Goal: Information Seeking & Learning: Compare options

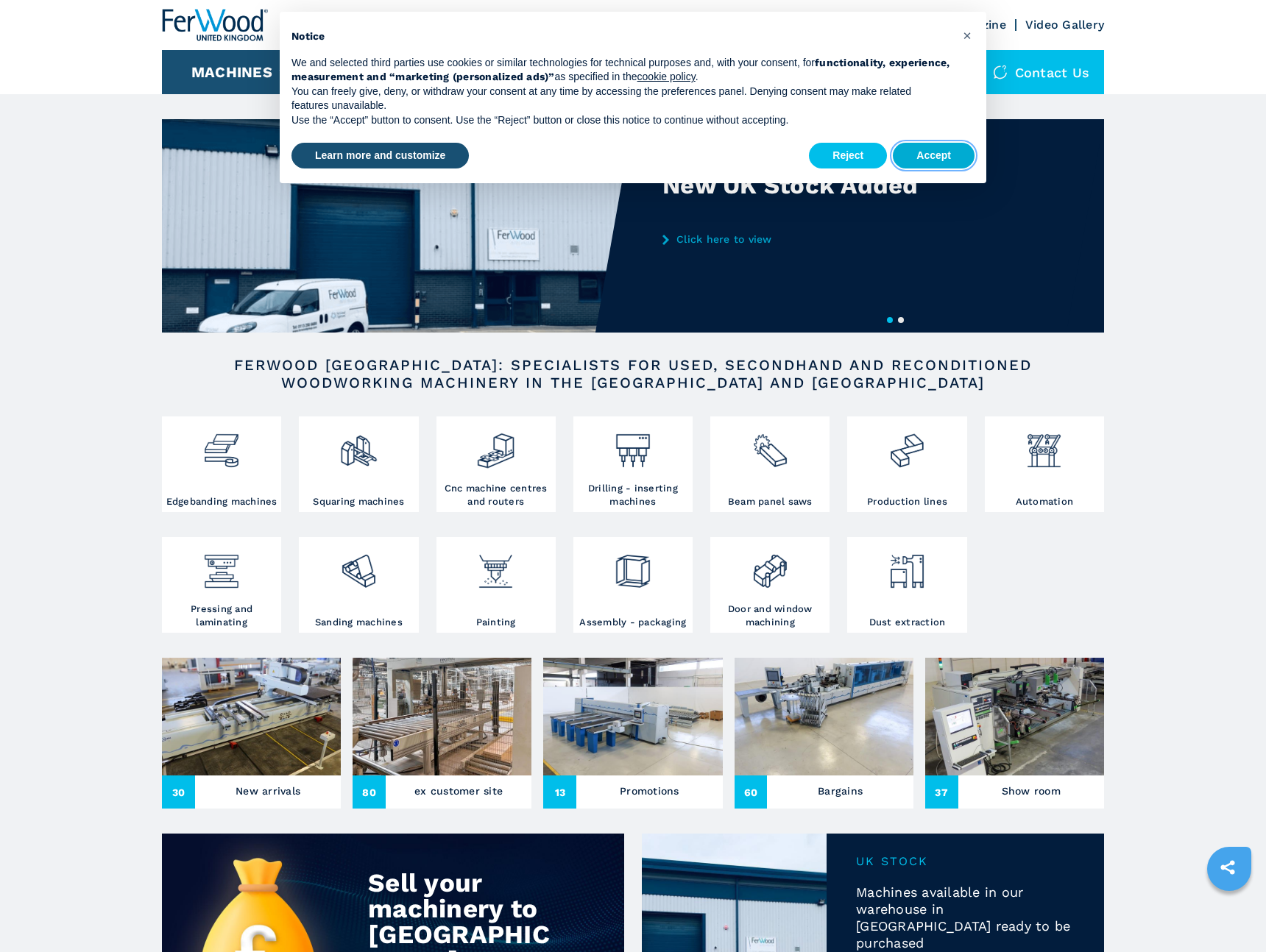
click at [925, 158] on button "Accept" at bounding box center [934, 156] width 82 height 26
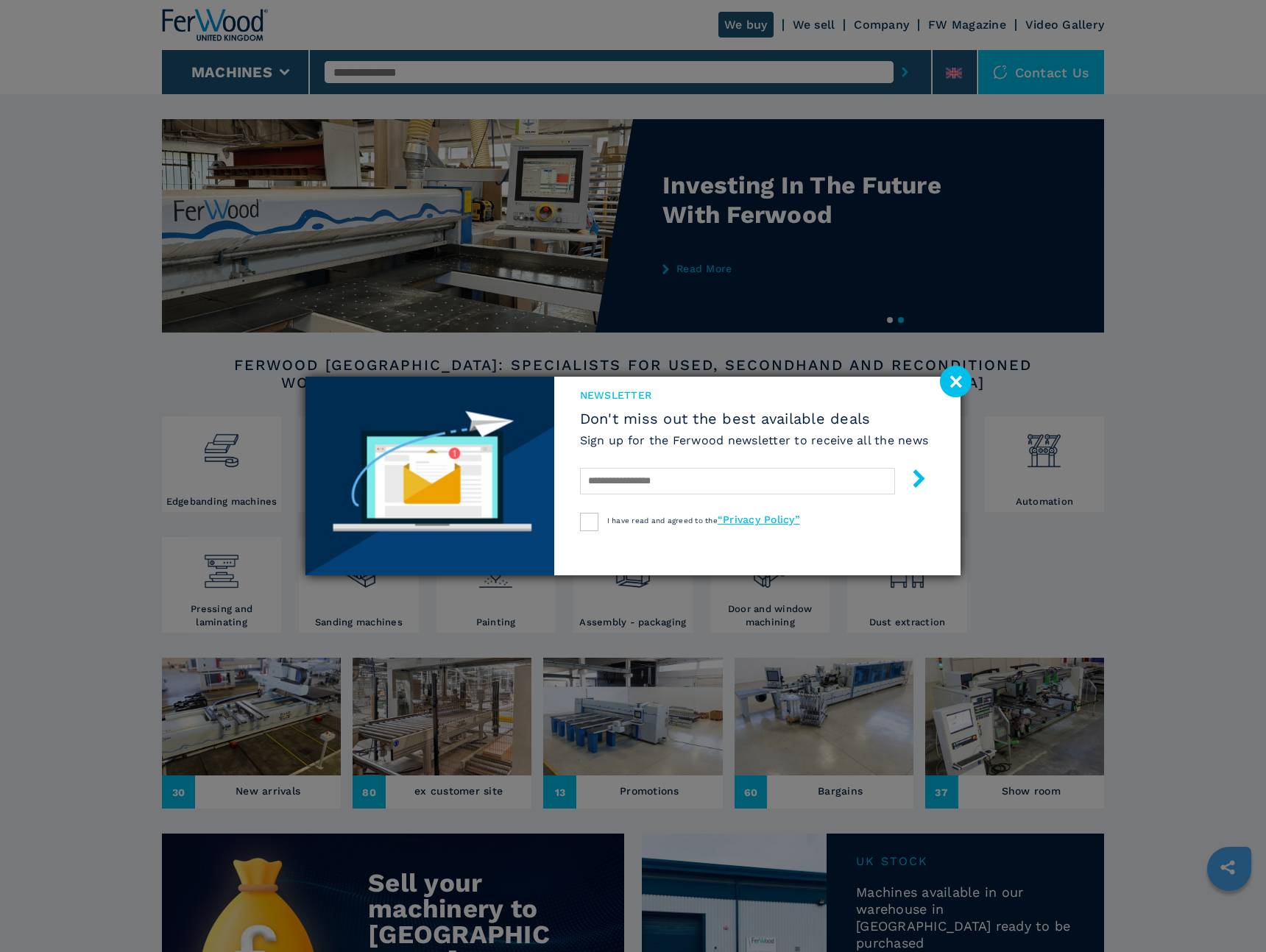
click at [956, 383] on image at bounding box center [956, 382] width 31 height 31
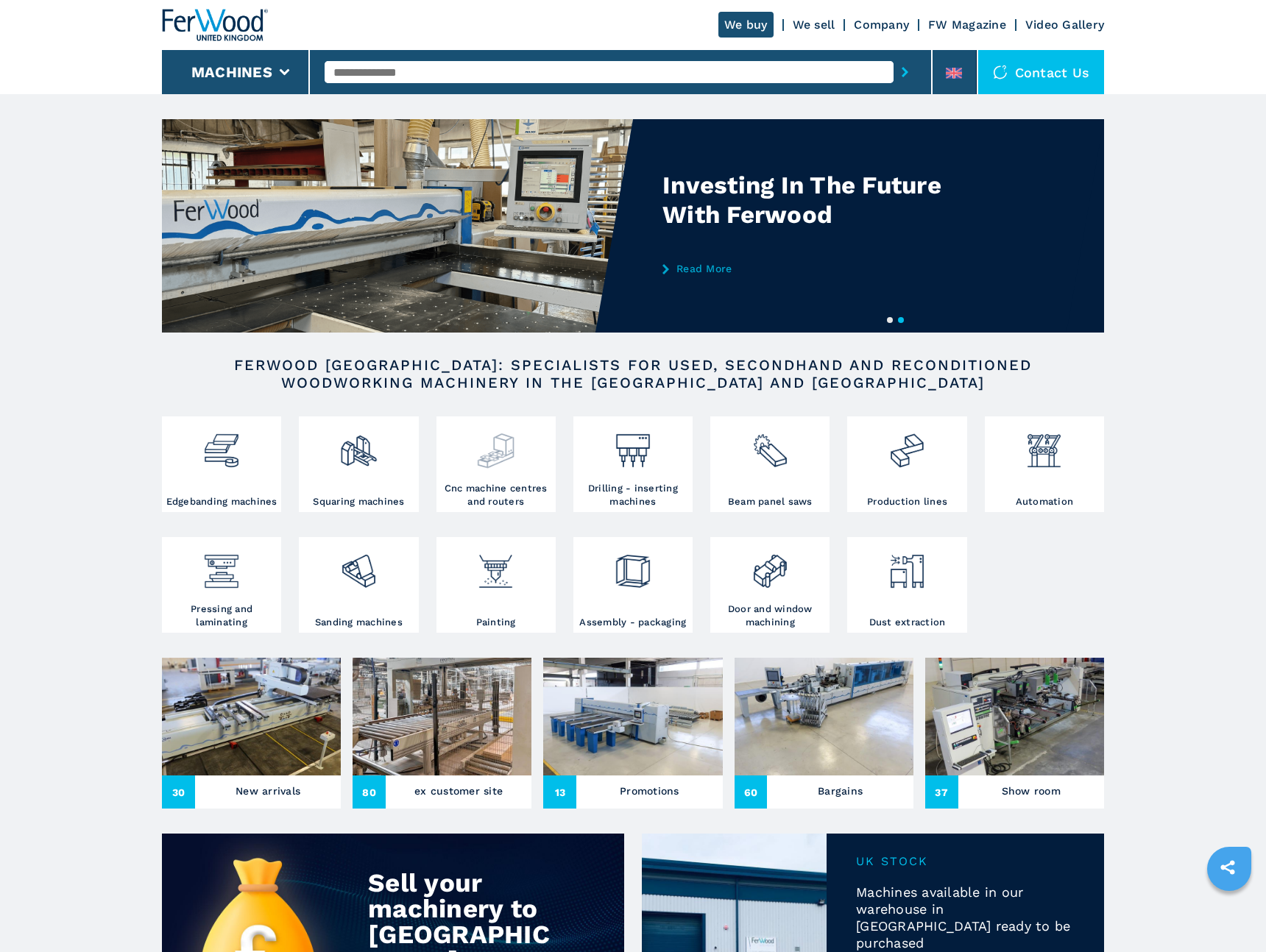
click at [504, 466] on img at bounding box center [496, 445] width 39 height 50
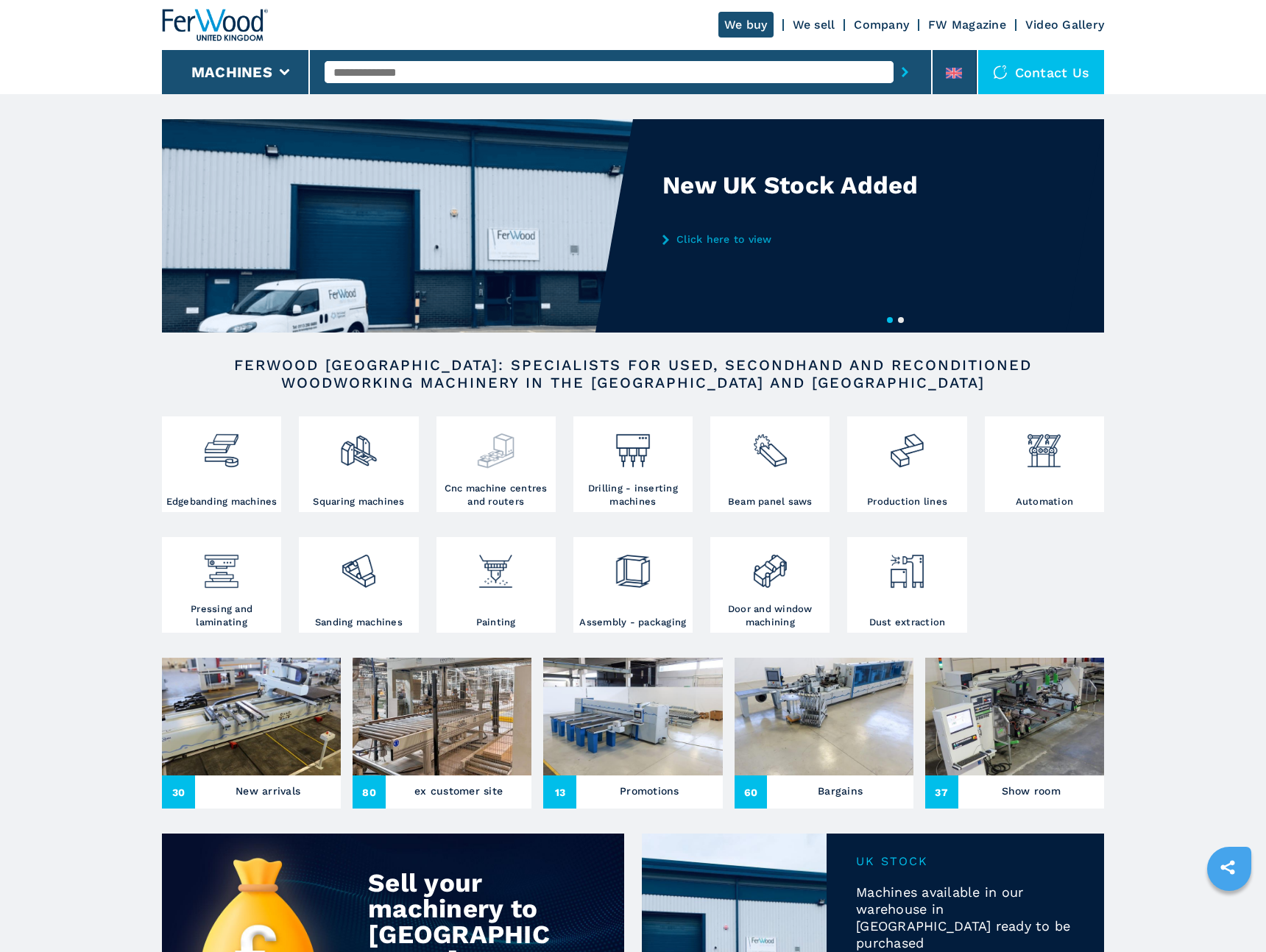
click at [504, 466] on img at bounding box center [496, 445] width 39 height 50
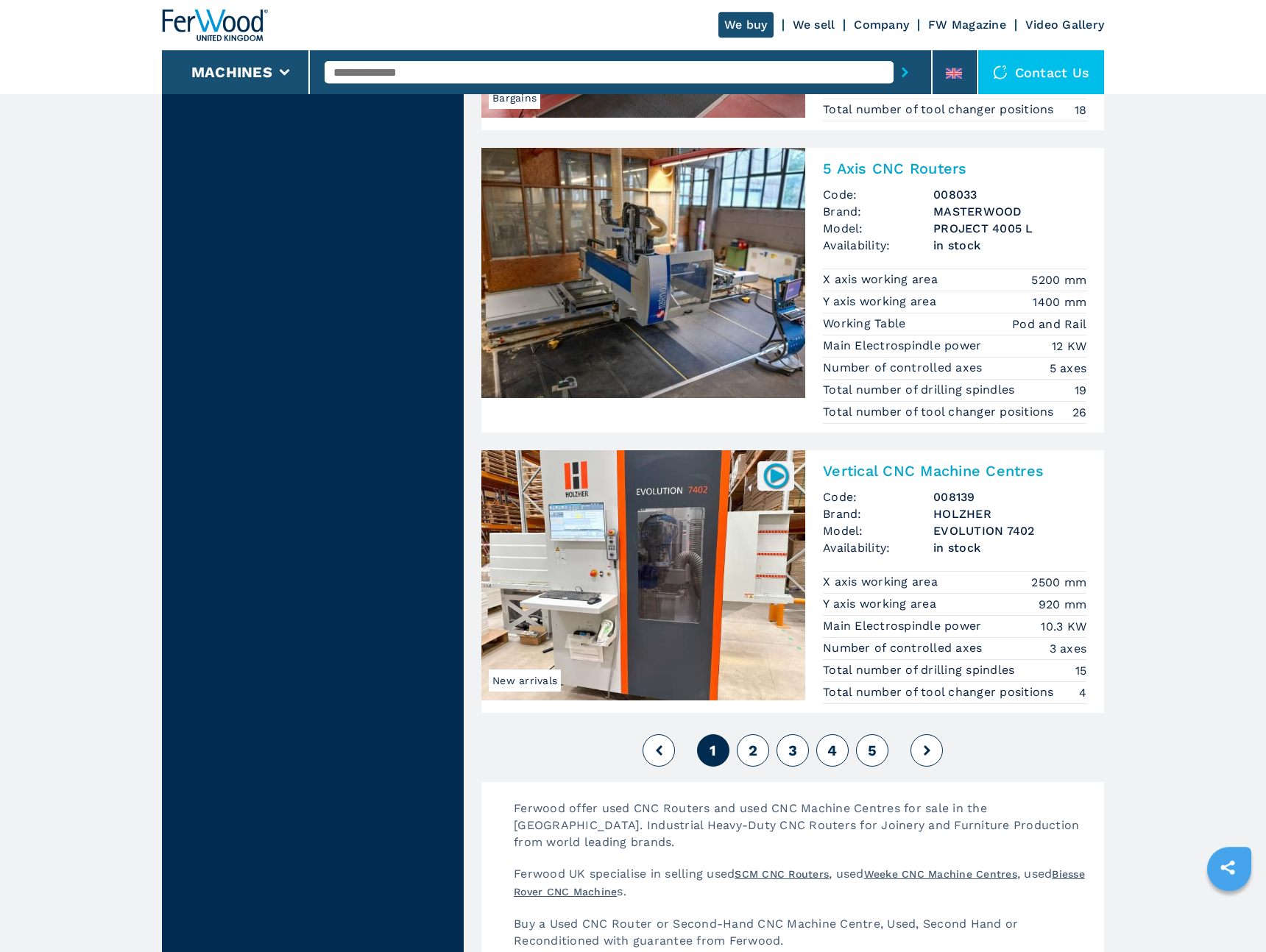
scroll to position [3351, 0]
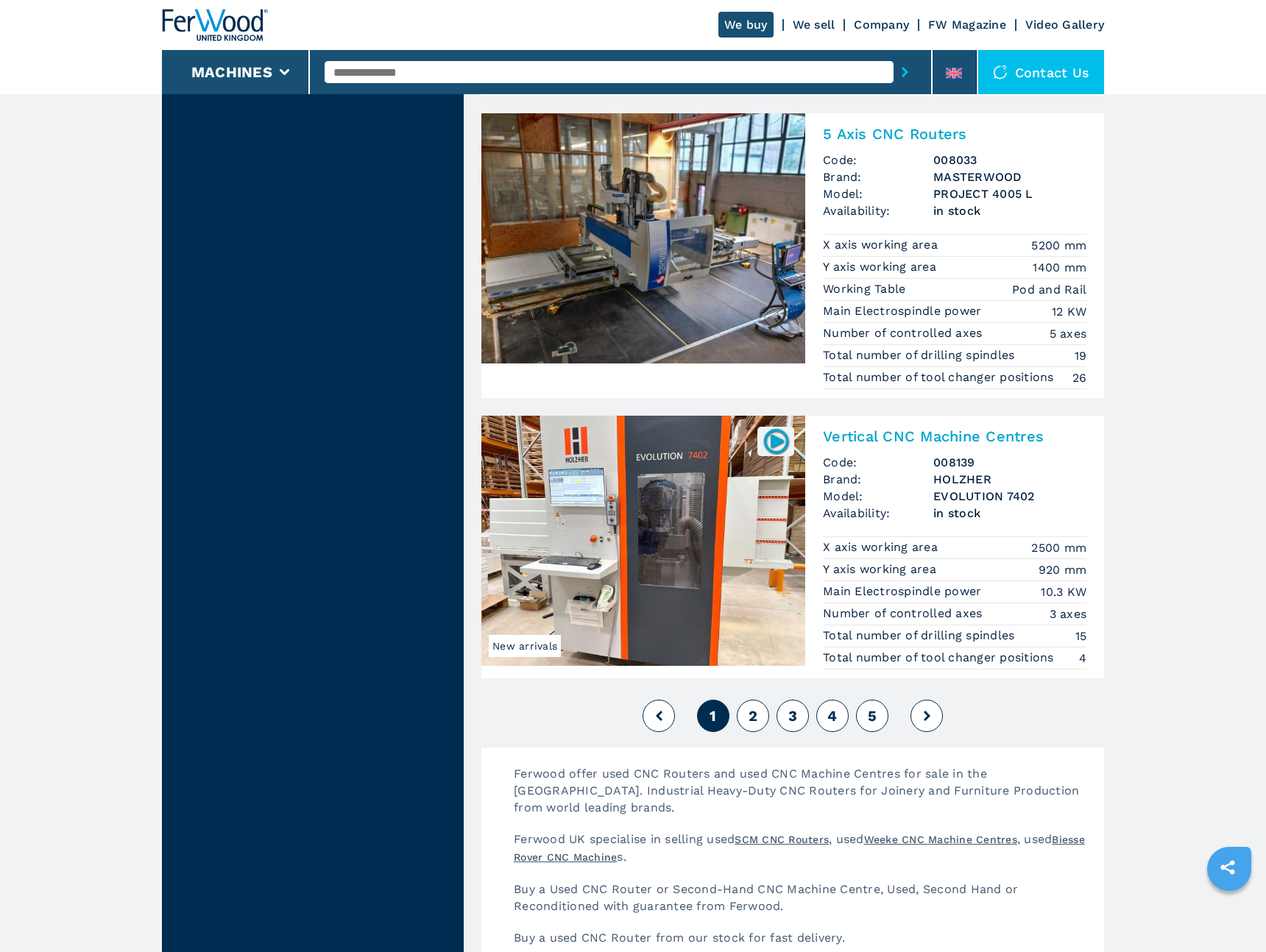
click at [752, 716] on span "2" at bounding box center [753, 716] width 9 height 18
click at [752, 721] on span "2" at bounding box center [753, 716] width 9 height 18
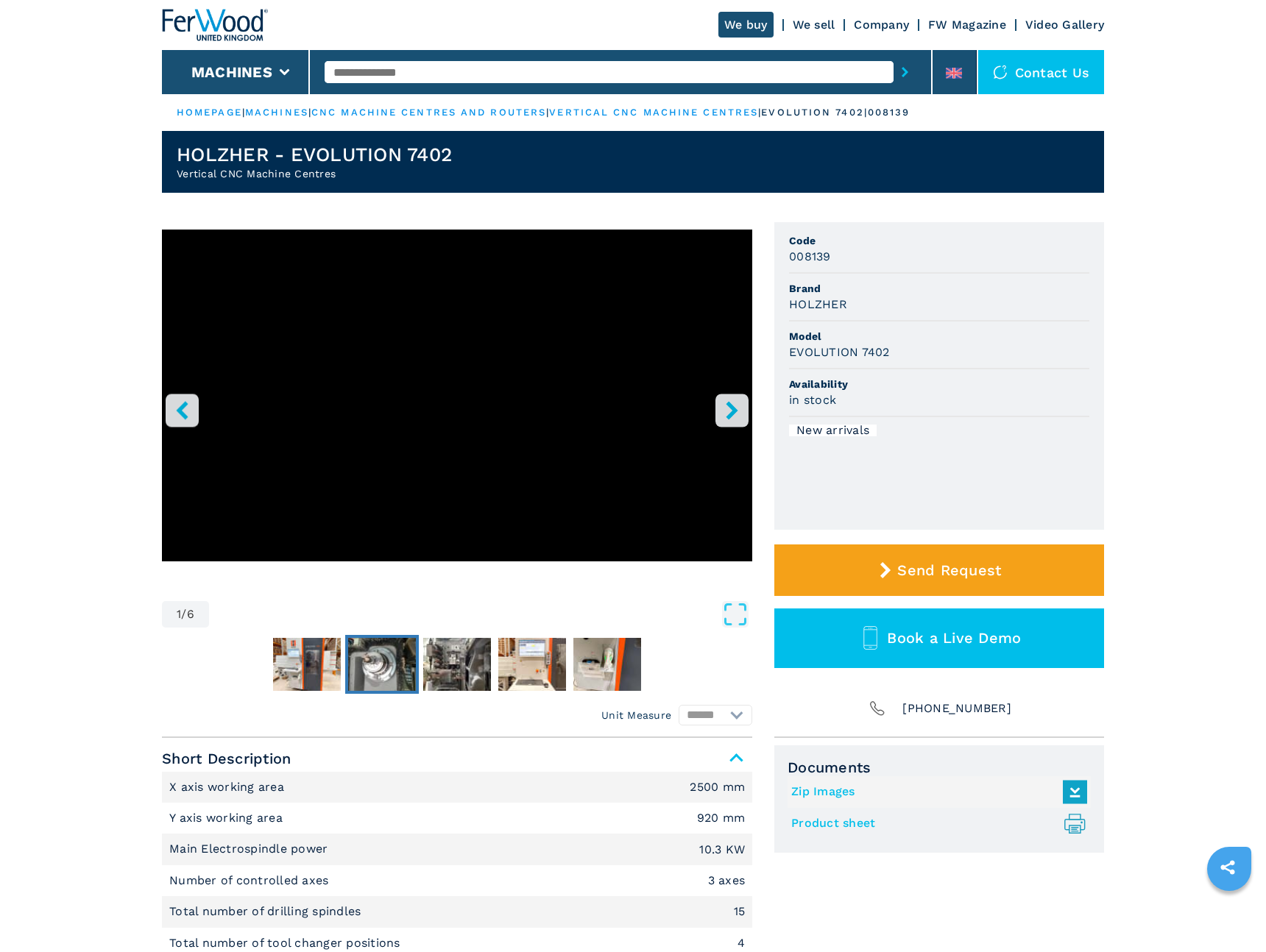
click at [369, 677] on img "Go to Slide 3" at bounding box center [382, 665] width 67 height 53
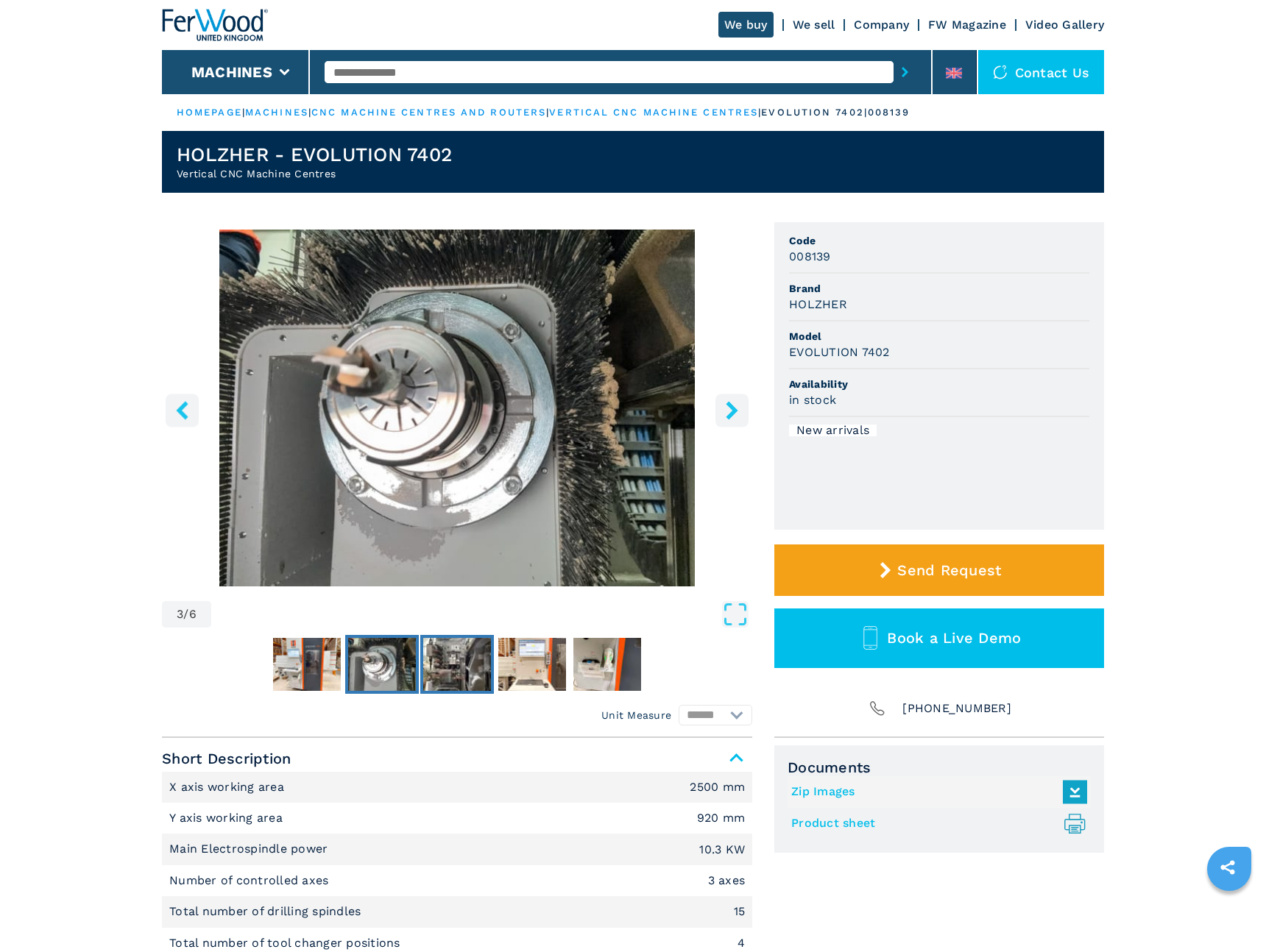
click at [458, 672] on img "Go to Slide 4" at bounding box center [457, 665] width 67 height 53
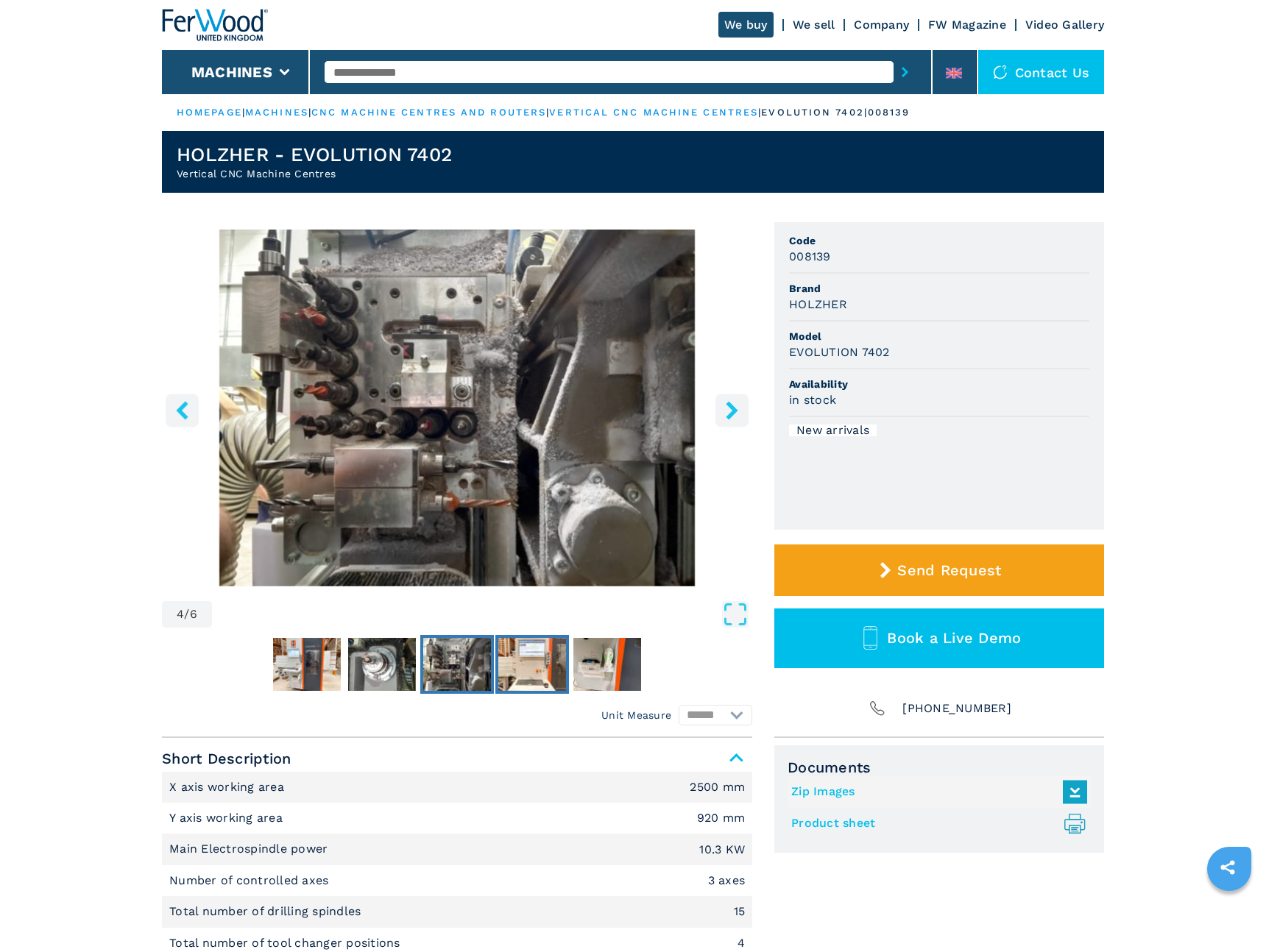
click at [545, 671] on img "Go to Slide 5" at bounding box center [532, 665] width 67 height 53
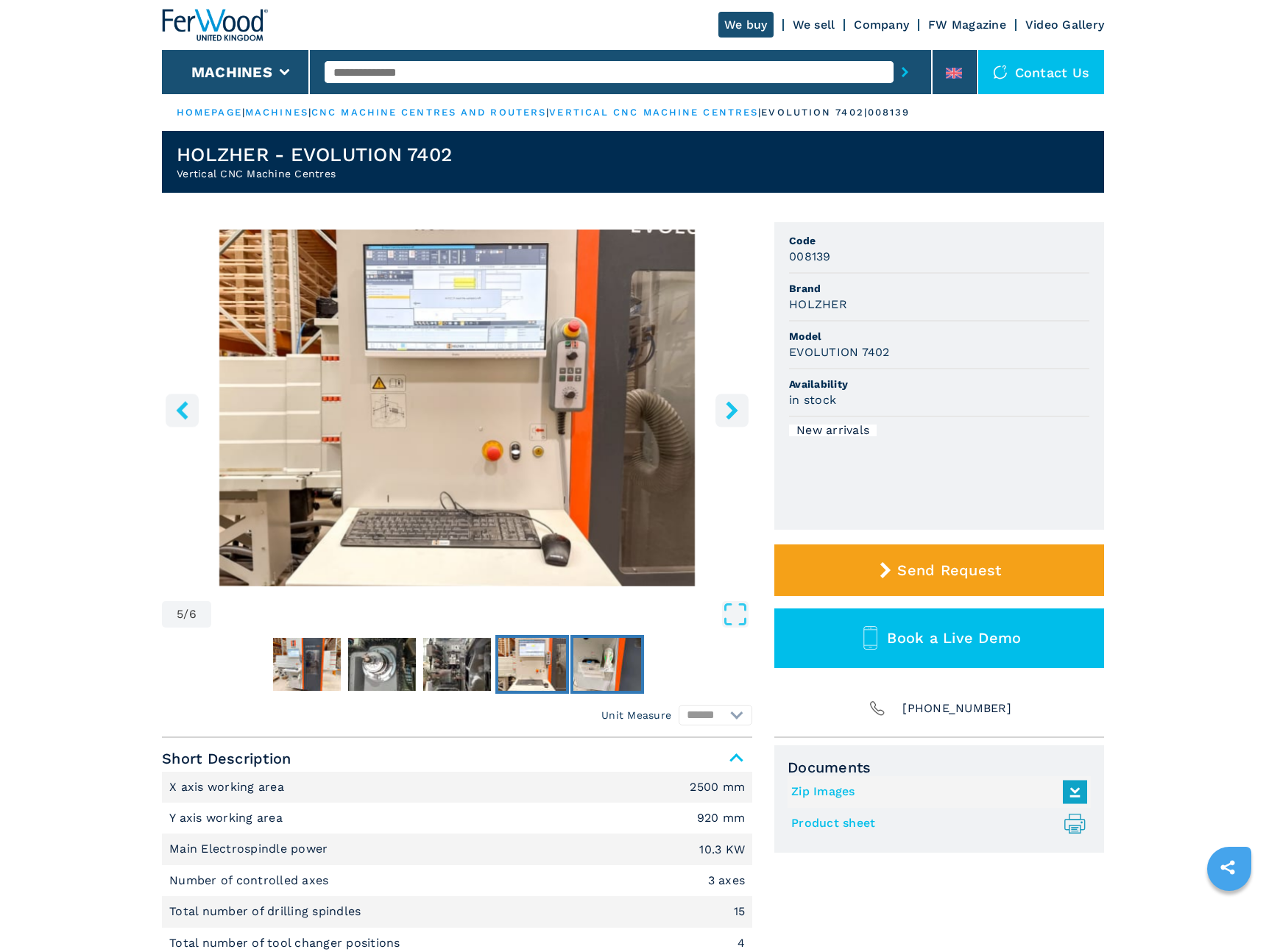
click at [590, 677] on img "Go to Slide 6" at bounding box center [607, 665] width 67 height 53
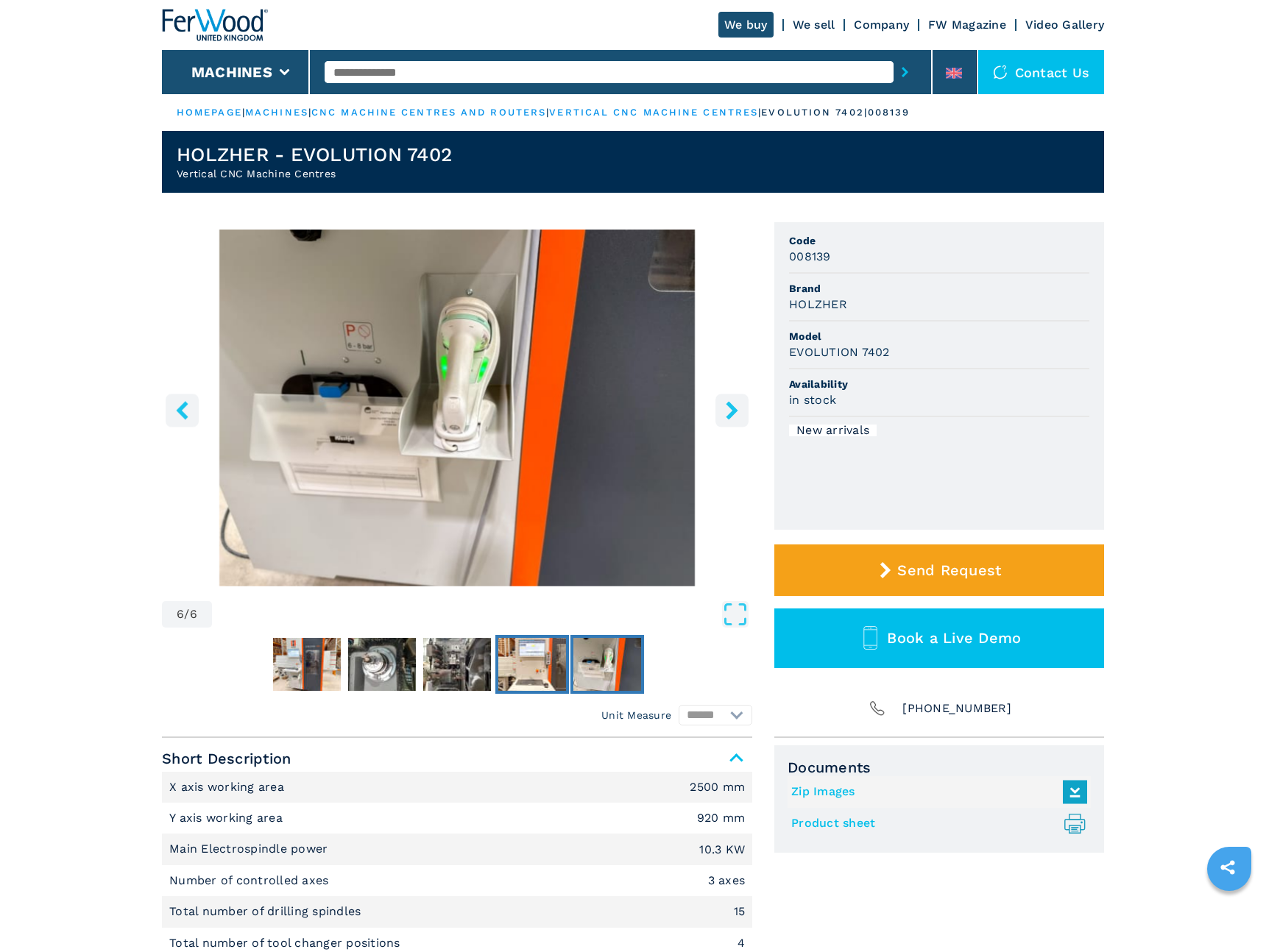
click at [527, 676] on img "Go to Slide 5" at bounding box center [532, 665] width 67 height 53
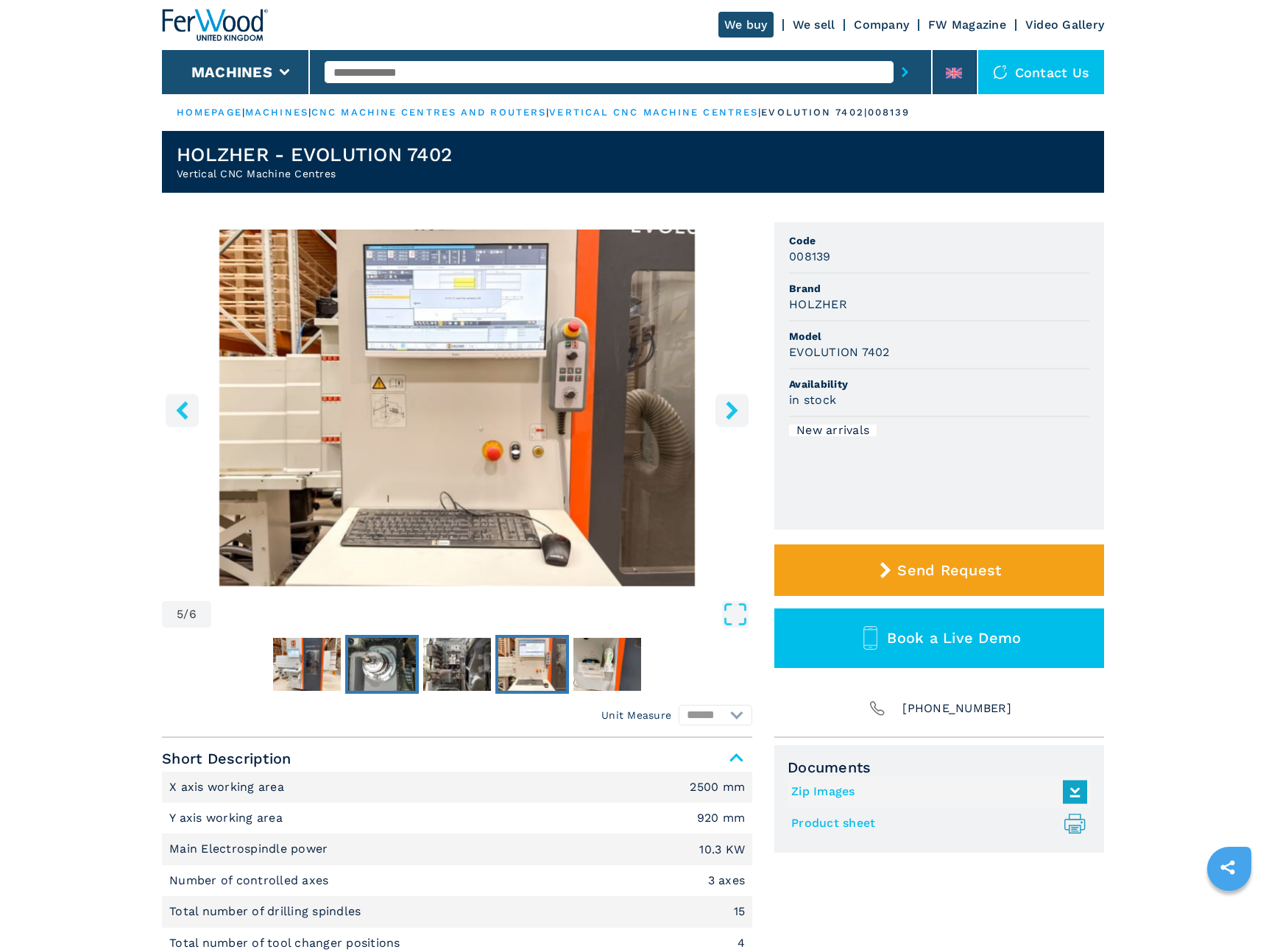
click at [407, 674] on img "Go to Slide 3" at bounding box center [382, 665] width 67 height 53
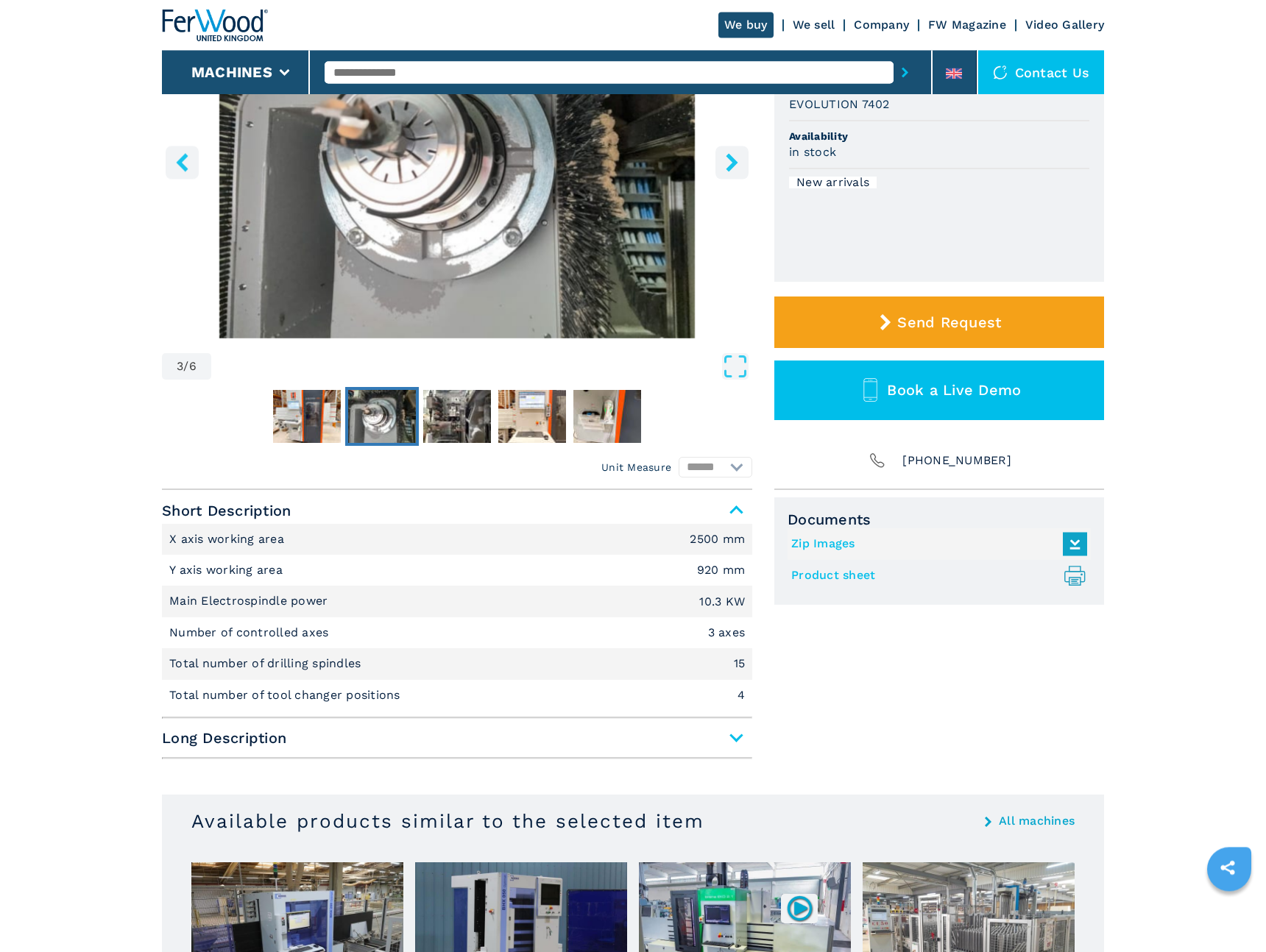
scroll to position [609, 0]
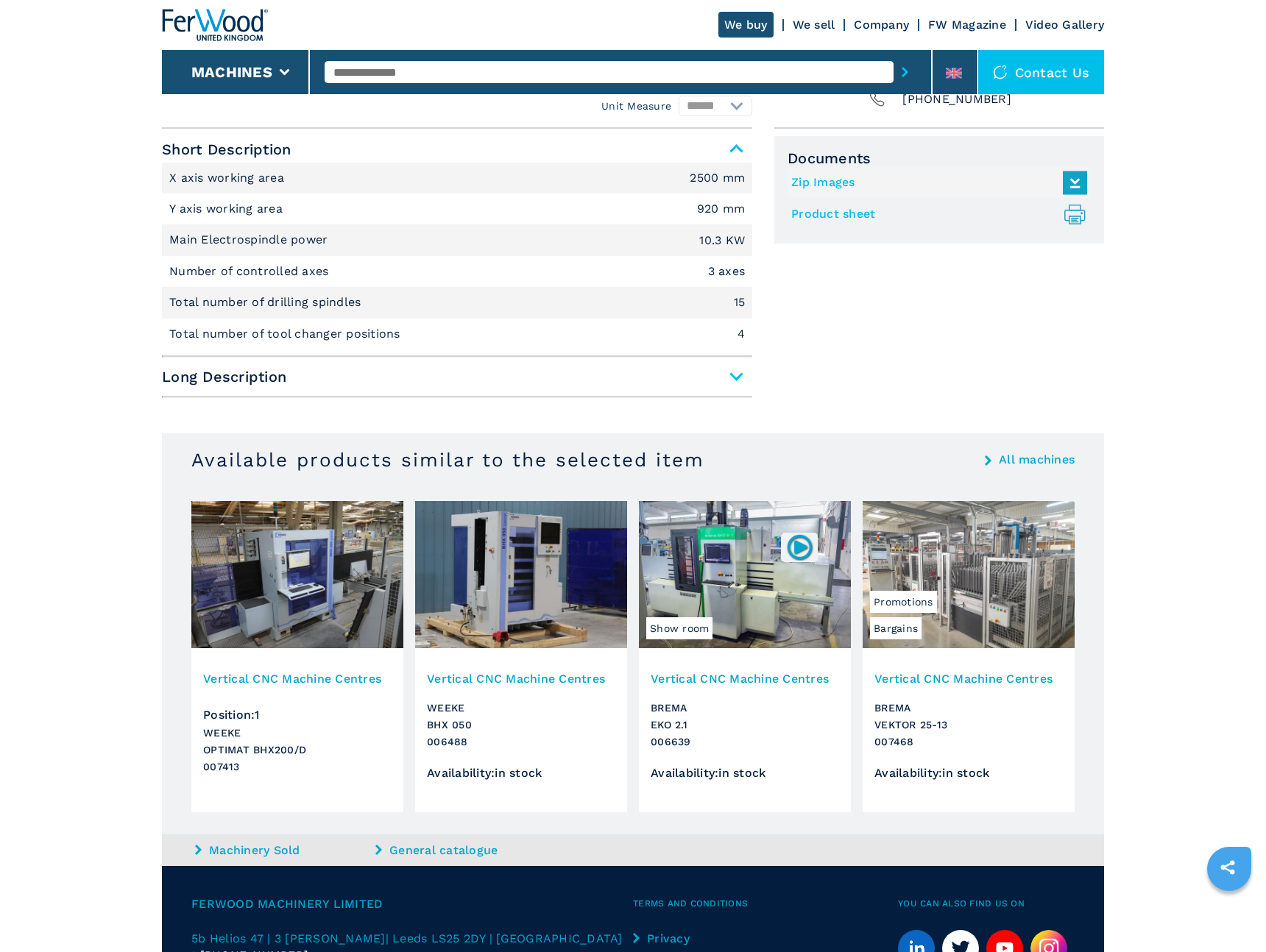
click at [276, 576] on img at bounding box center [297, 575] width 212 height 147
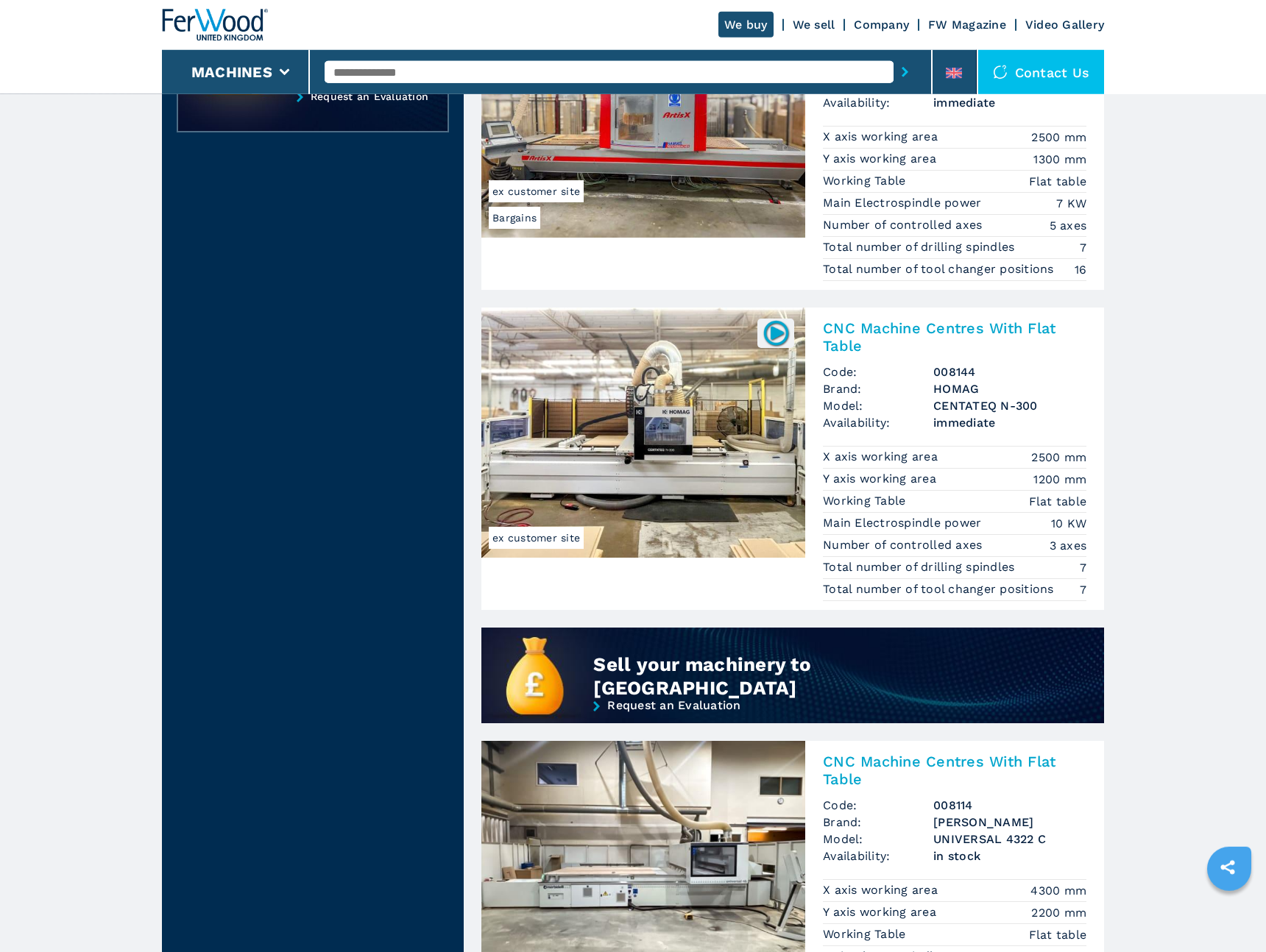
scroll to position [914, 0]
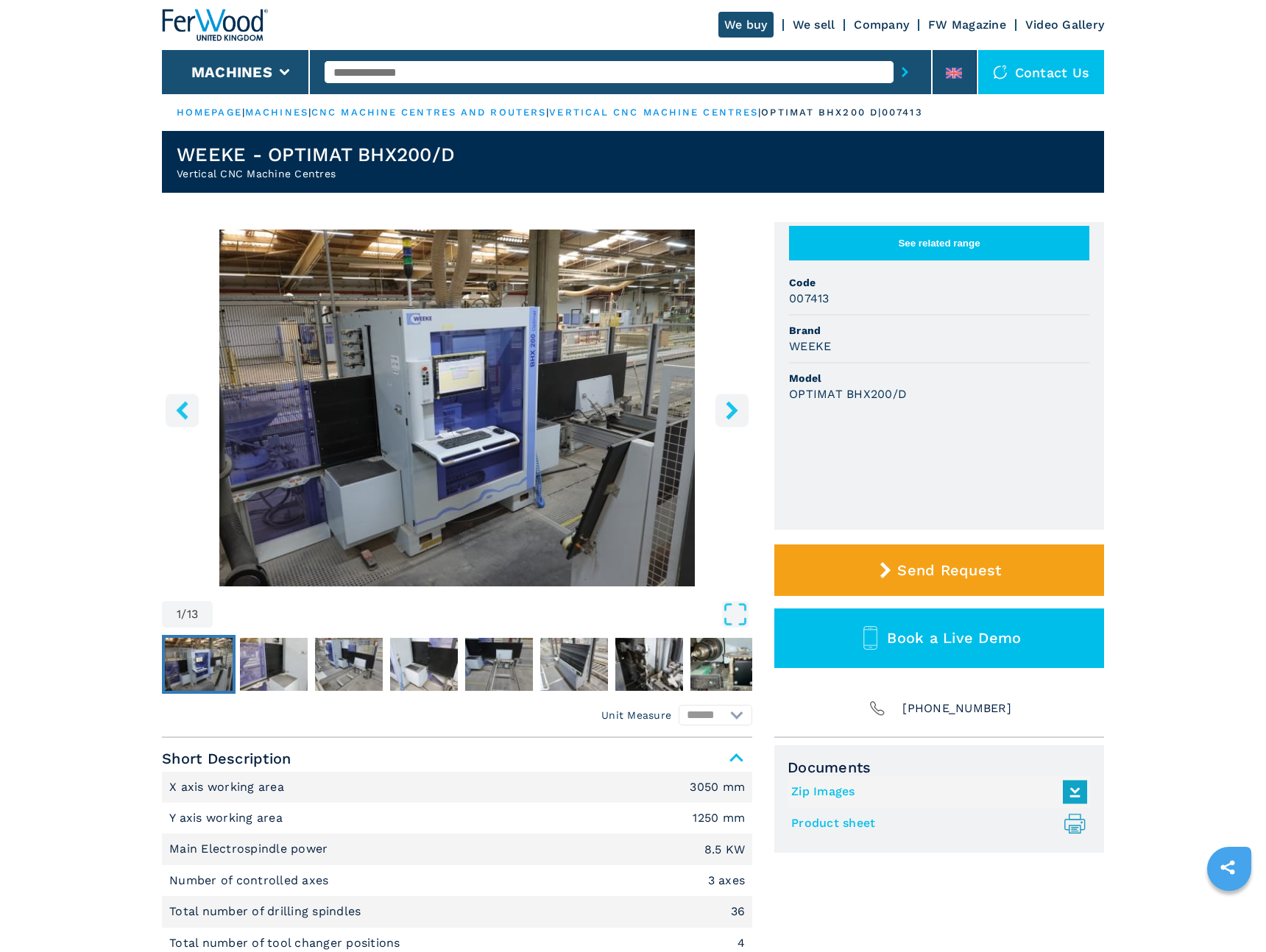
click at [478, 418] on img "Go to Slide 1" at bounding box center [457, 408] width 591 height 357
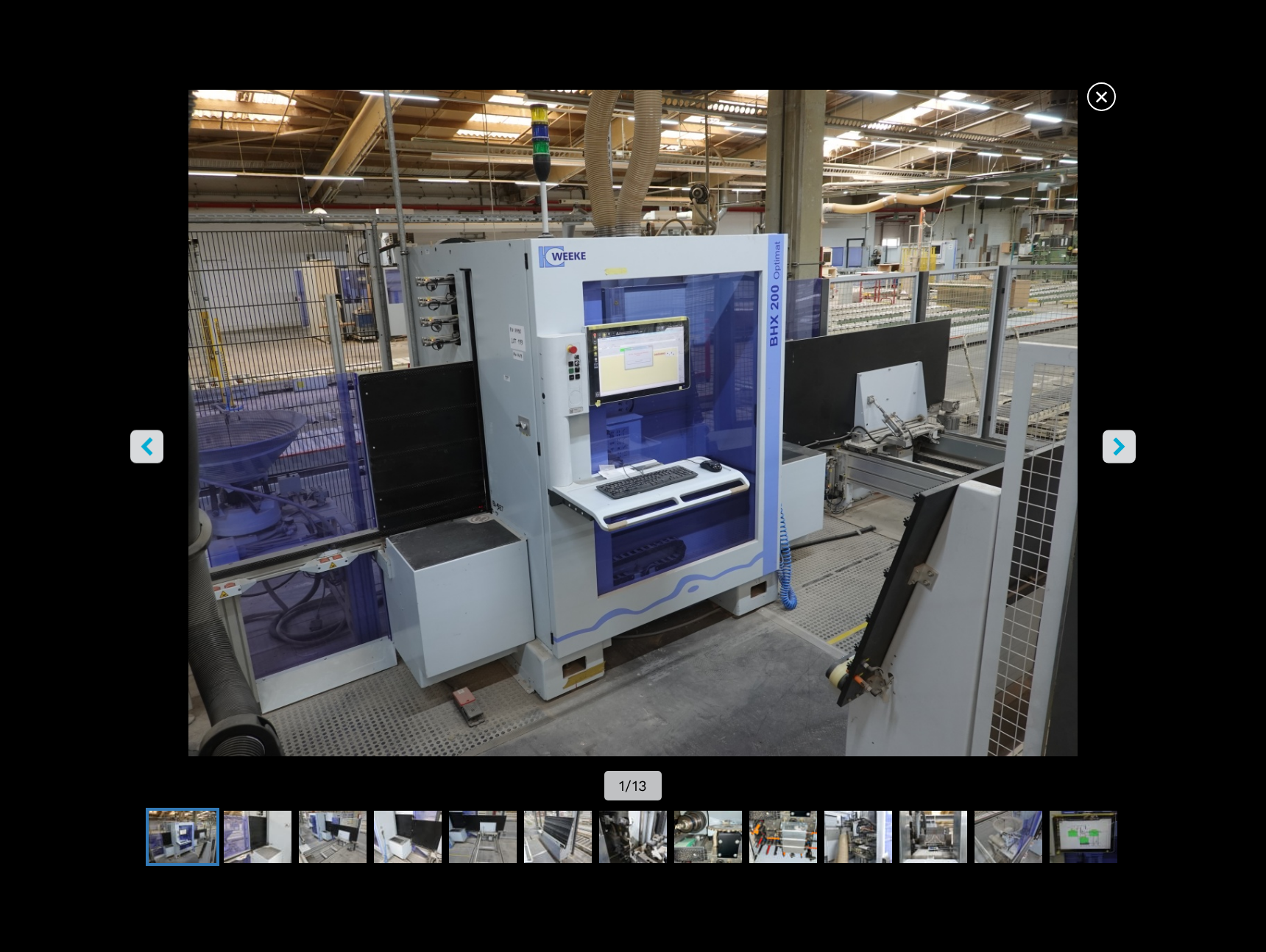
click at [1126, 449] on icon "right-button" at bounding box center [1119, 447] width 19 height 19
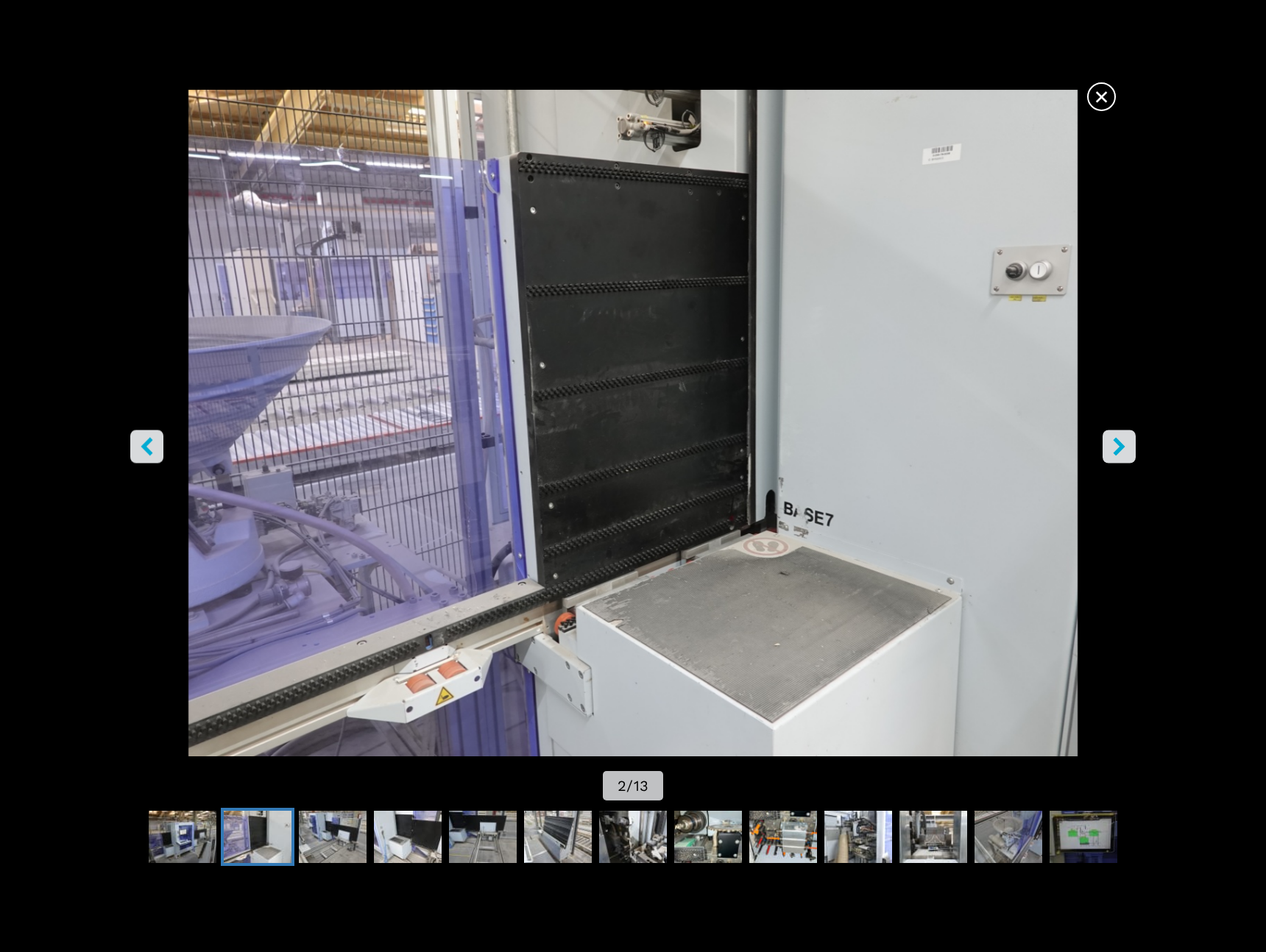
click at [1126, 449] on icon "right-button" at bounding box center [1119, 447] width 19 height 19
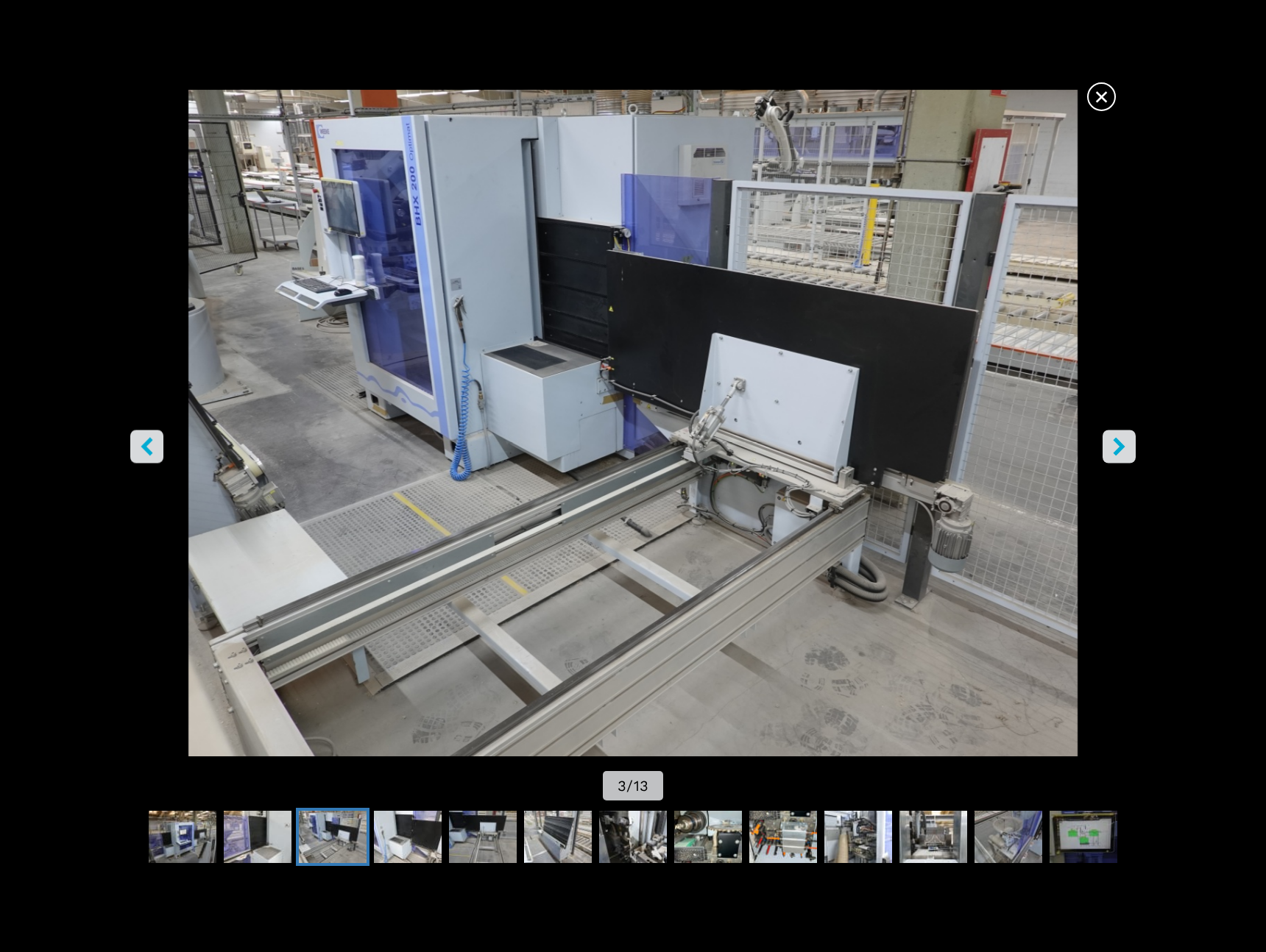
click at [1126, 450] on icon "right-button" at bounding box center [1119, 447] width 19 height 19
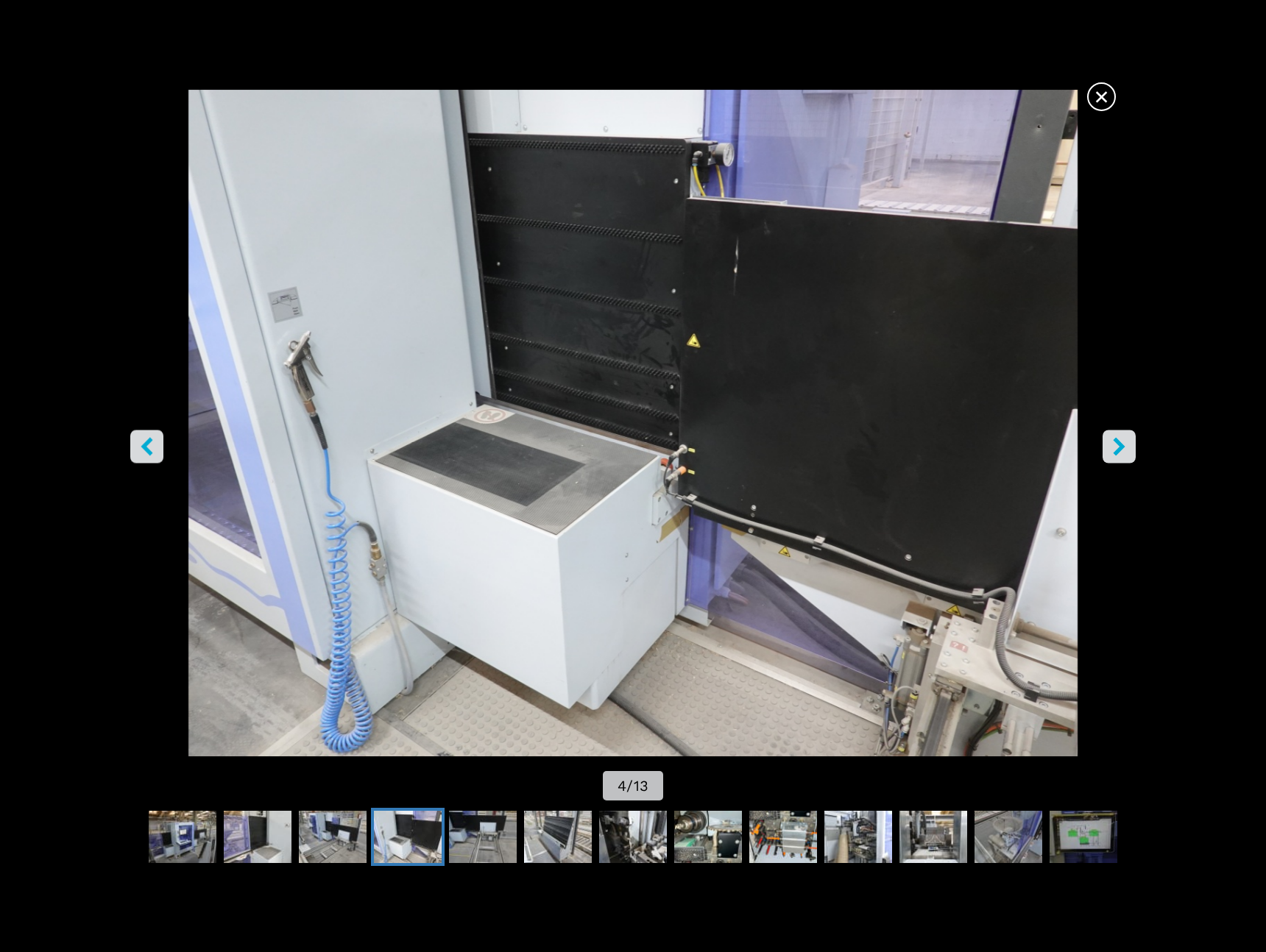
click at [1126, 450] on icon "right-button" at bounding box center [1119, 447] width 19 height 19
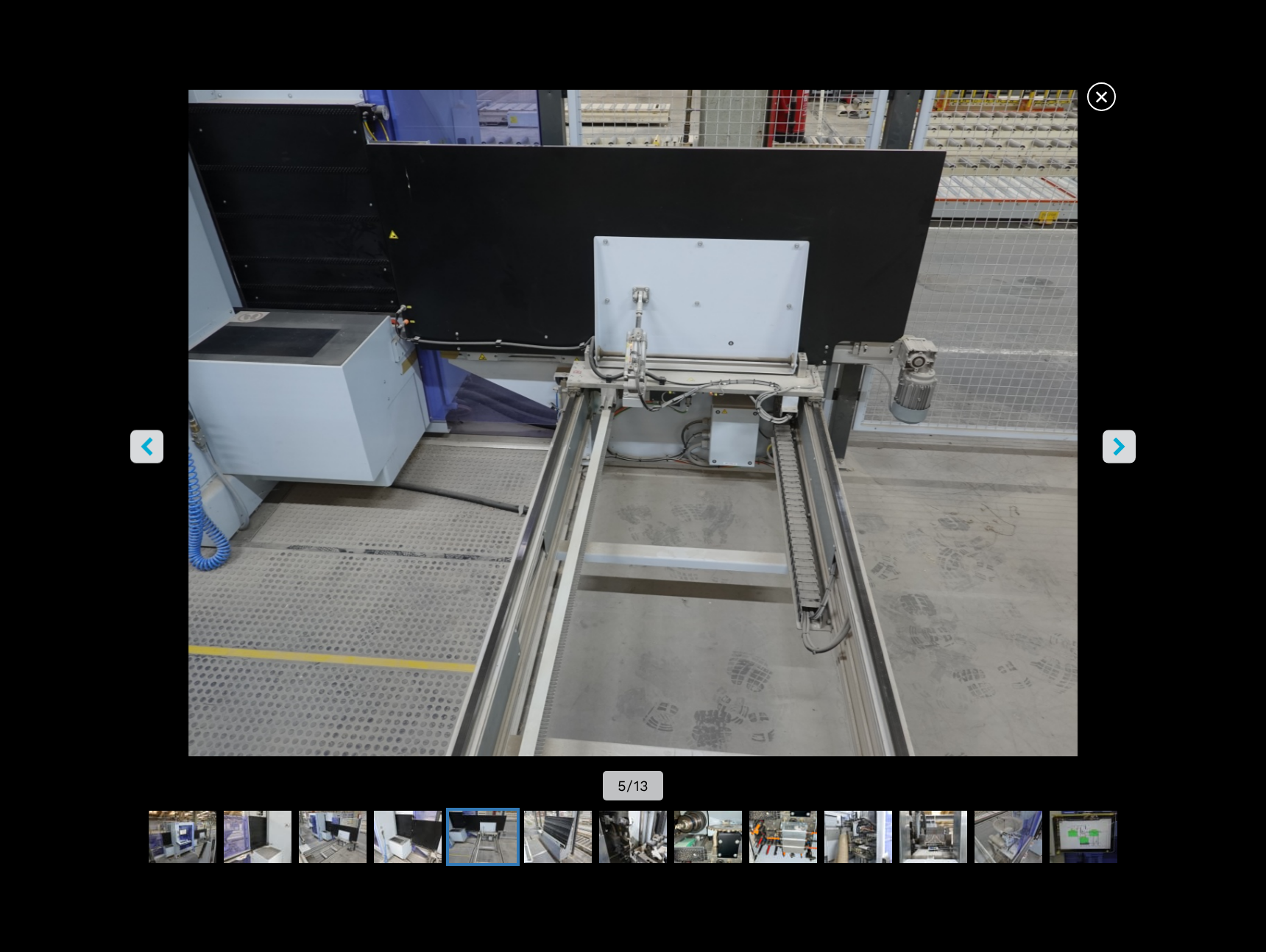
click at [1126, 450] on icon "right-button" at bounding box center [1119, 447] width 19 height 19
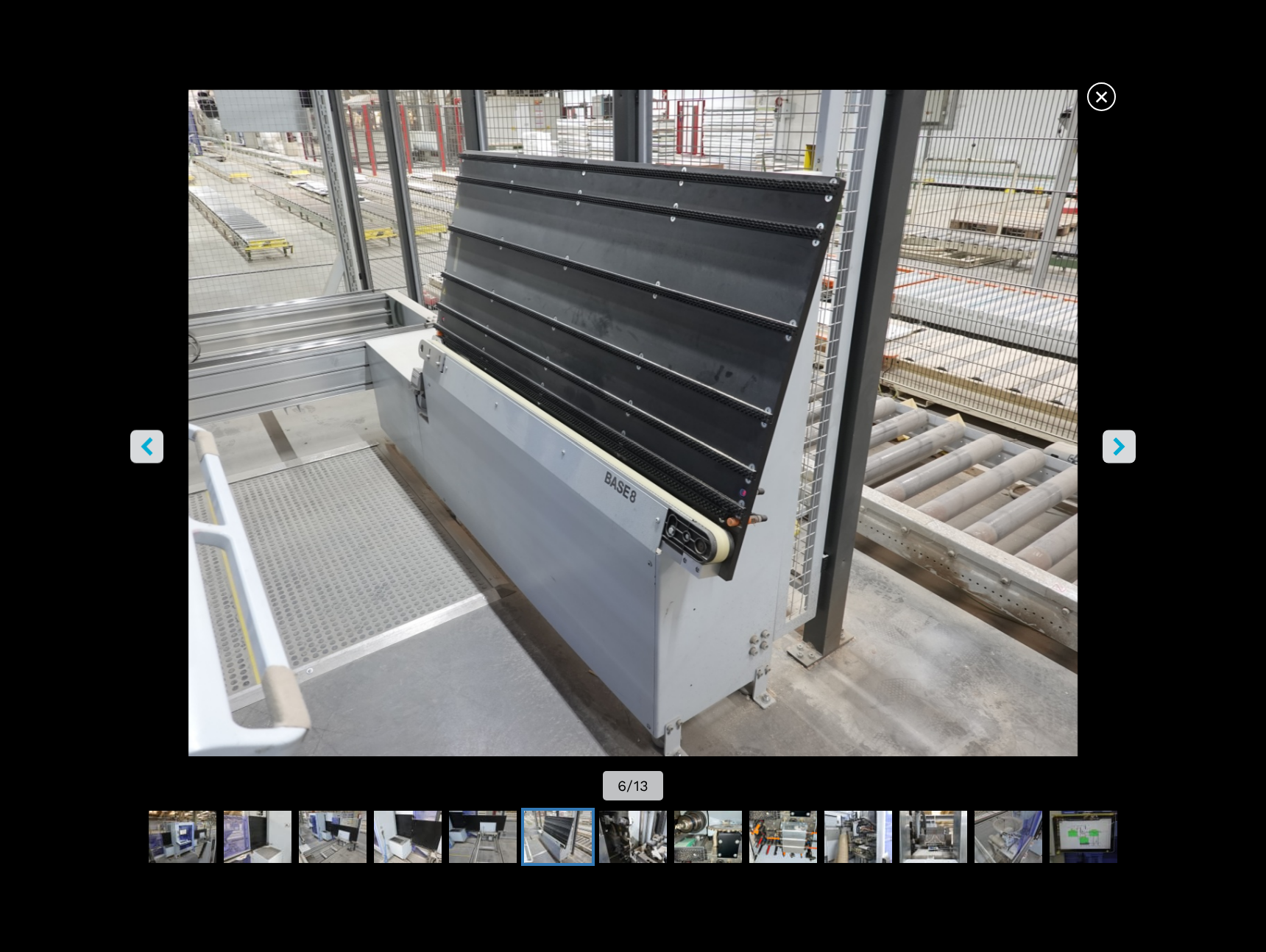
click at [1126, 450] on icon "right-button" at bounding box center [1119, 447] width 19 height 19
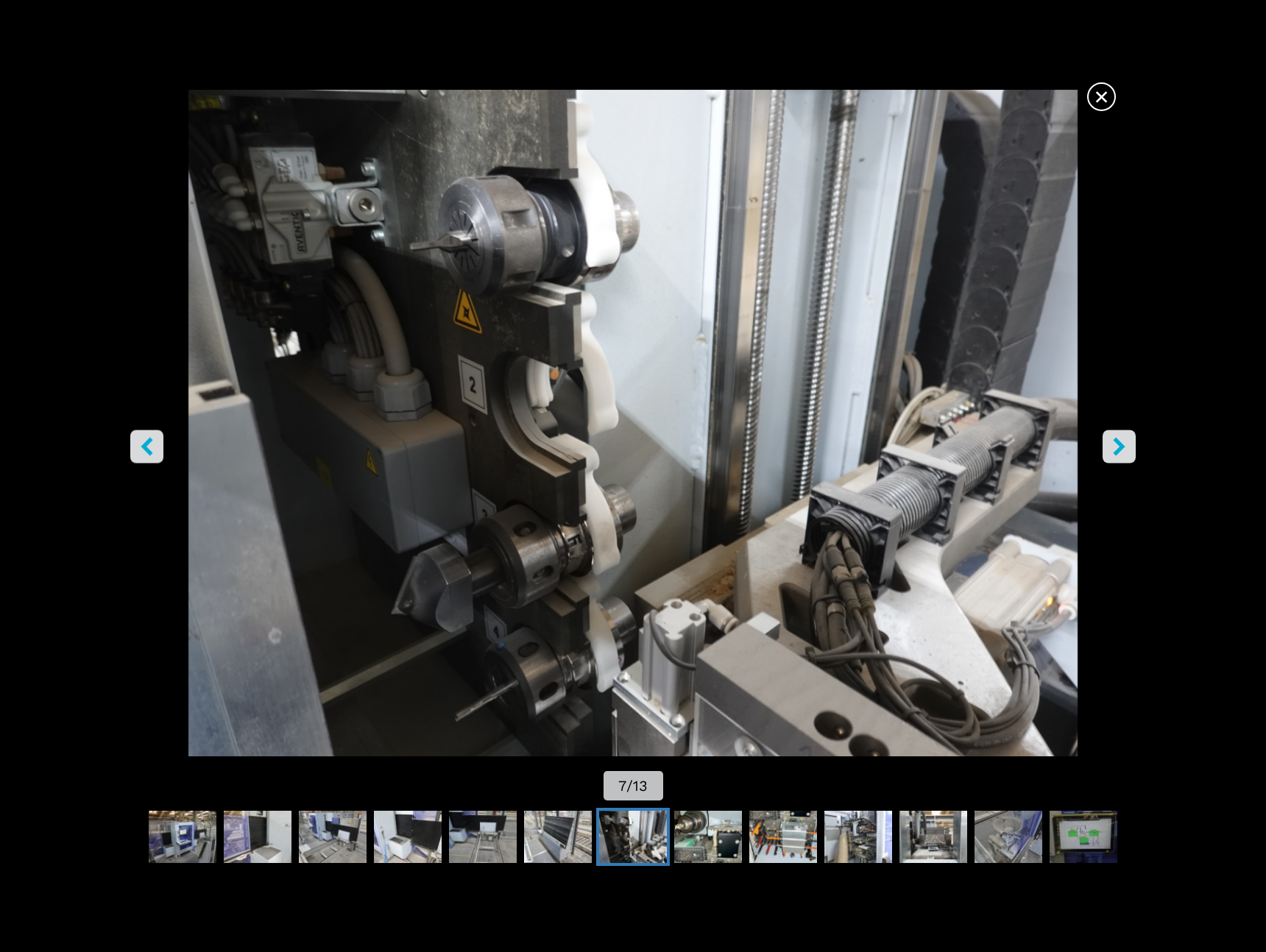
click at [1111, 451] on icon "right-button" at bounding box center [1119, 447] width 19 height 19
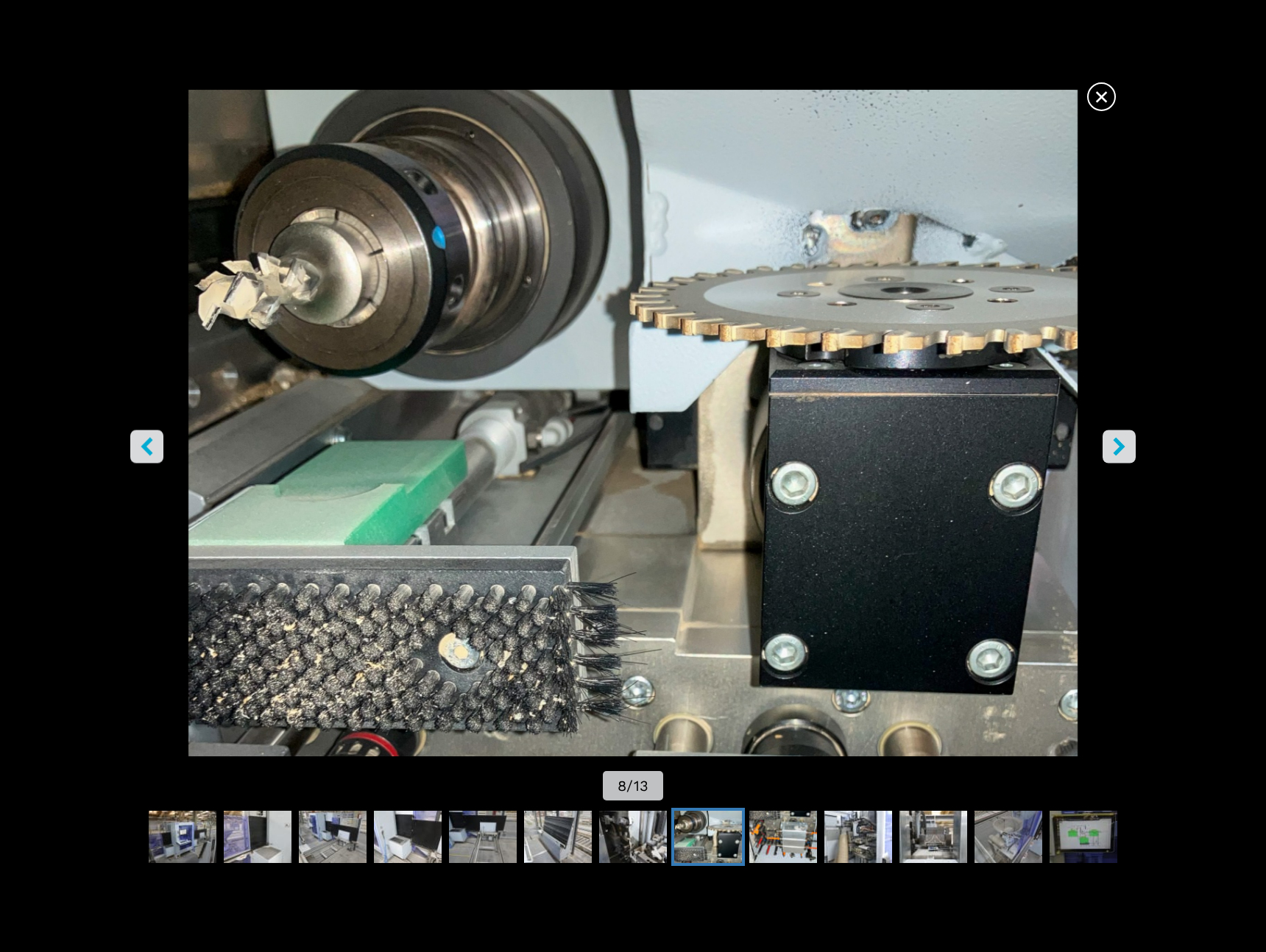
click at [1114, 453] on icon "right-button" at bounding box center [1119, 447] width 19 height 19
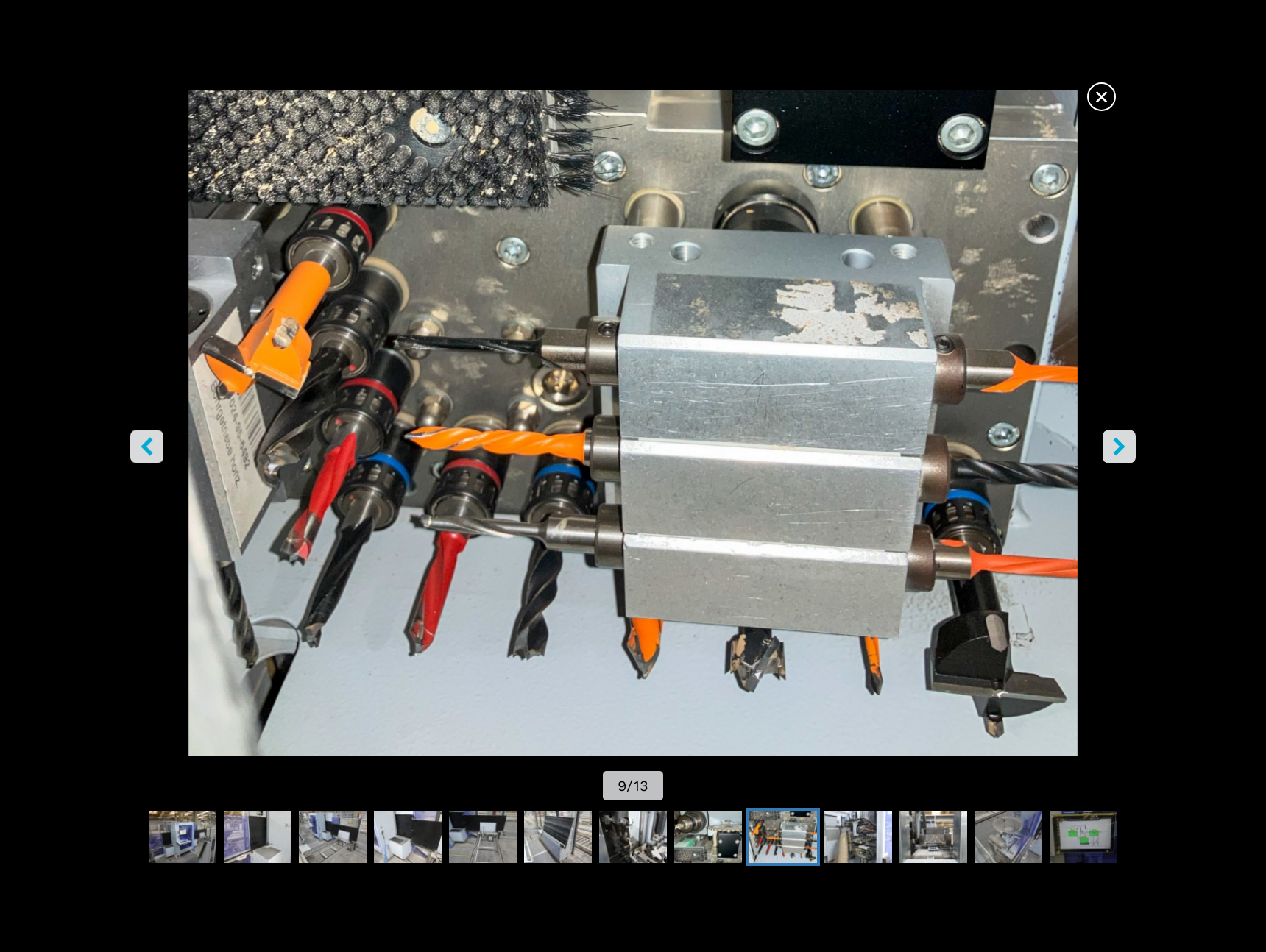
click at [1114, 453] on icon "right-button" at bounding box center [1119, 447] width 19 height 19
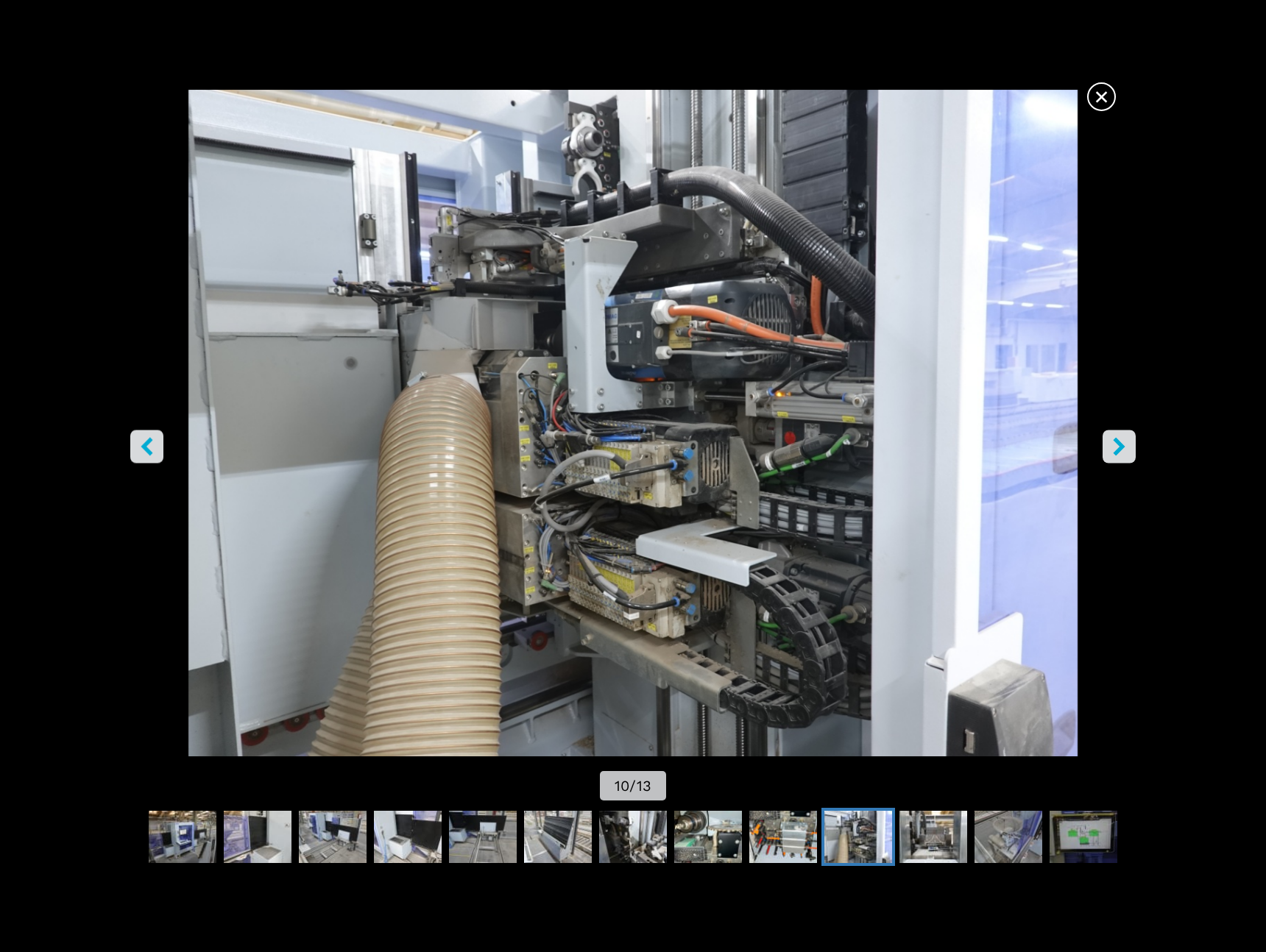
click at [1114, 453] on icon "right-button" at bounding box center [1119, 447] width 19 height 19
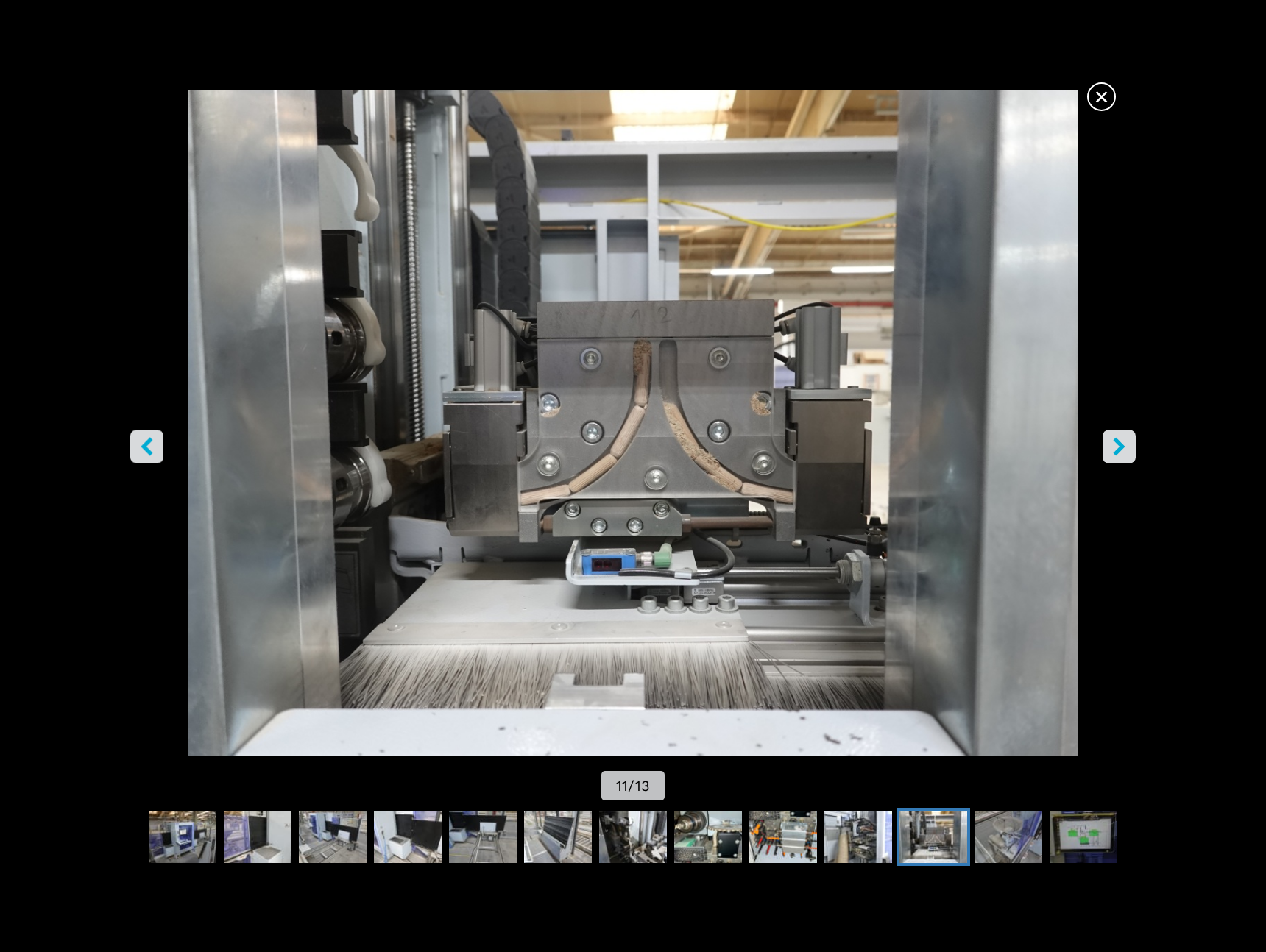
click at [1114, 453] on icon "right-button" at bounding box center [1119, 447] width 19 height 19
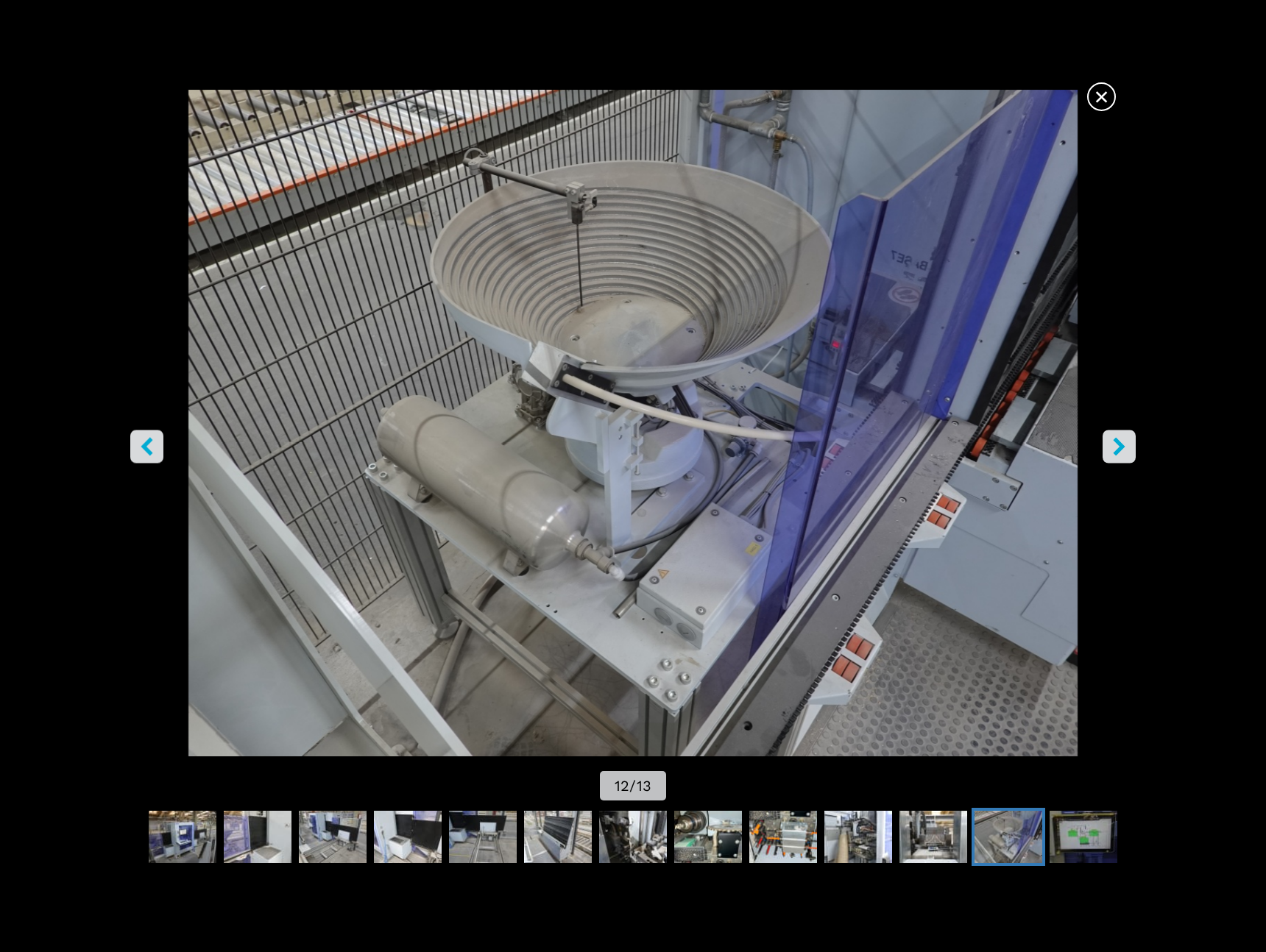
click at [1114, 453] on icon "right-button" at bounding box center [1119, 447] width 19 height 19
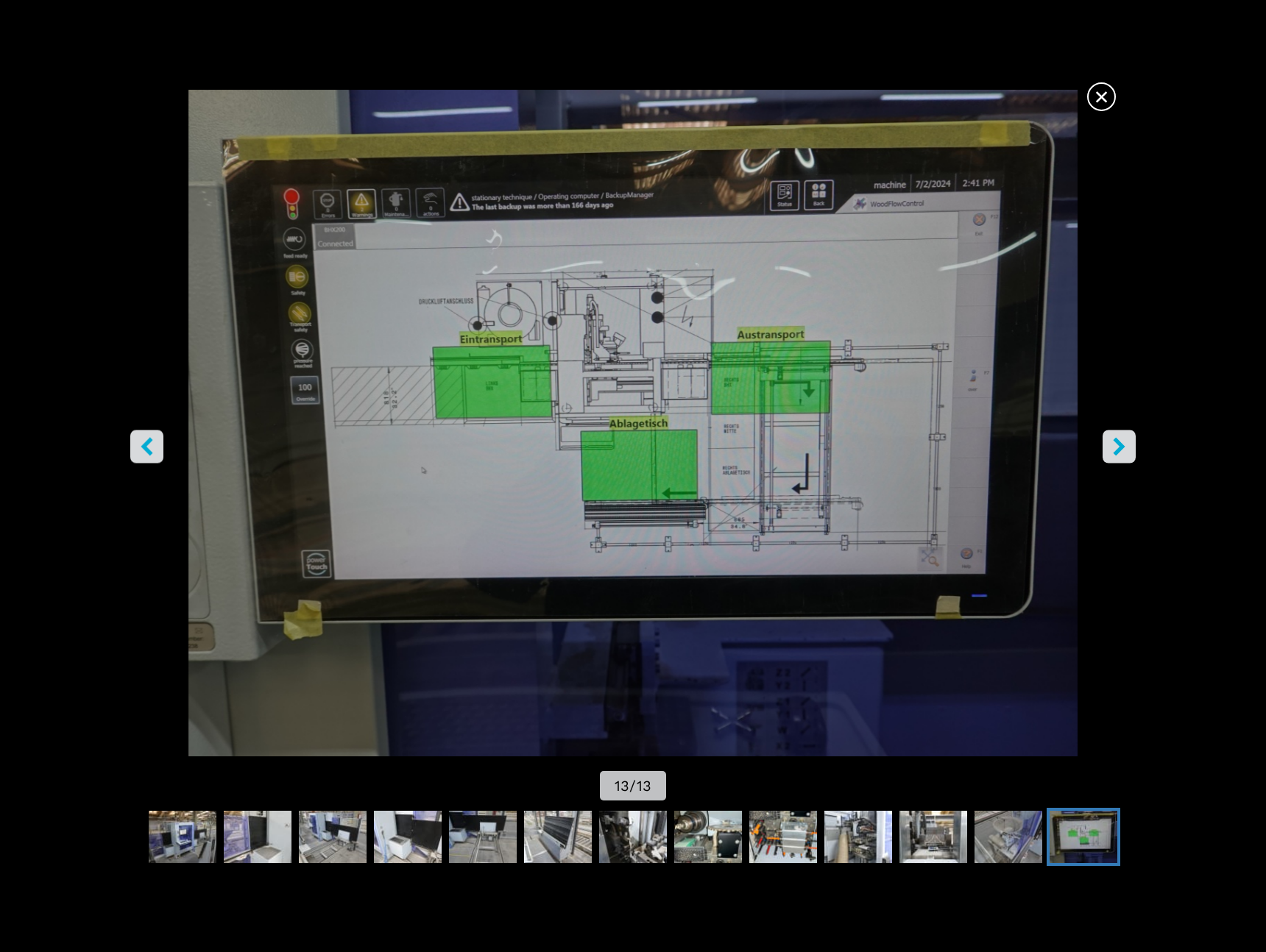
click at [1114, 453] on icon "right-button" at bounding box center [1119, 447] width 19 height 19
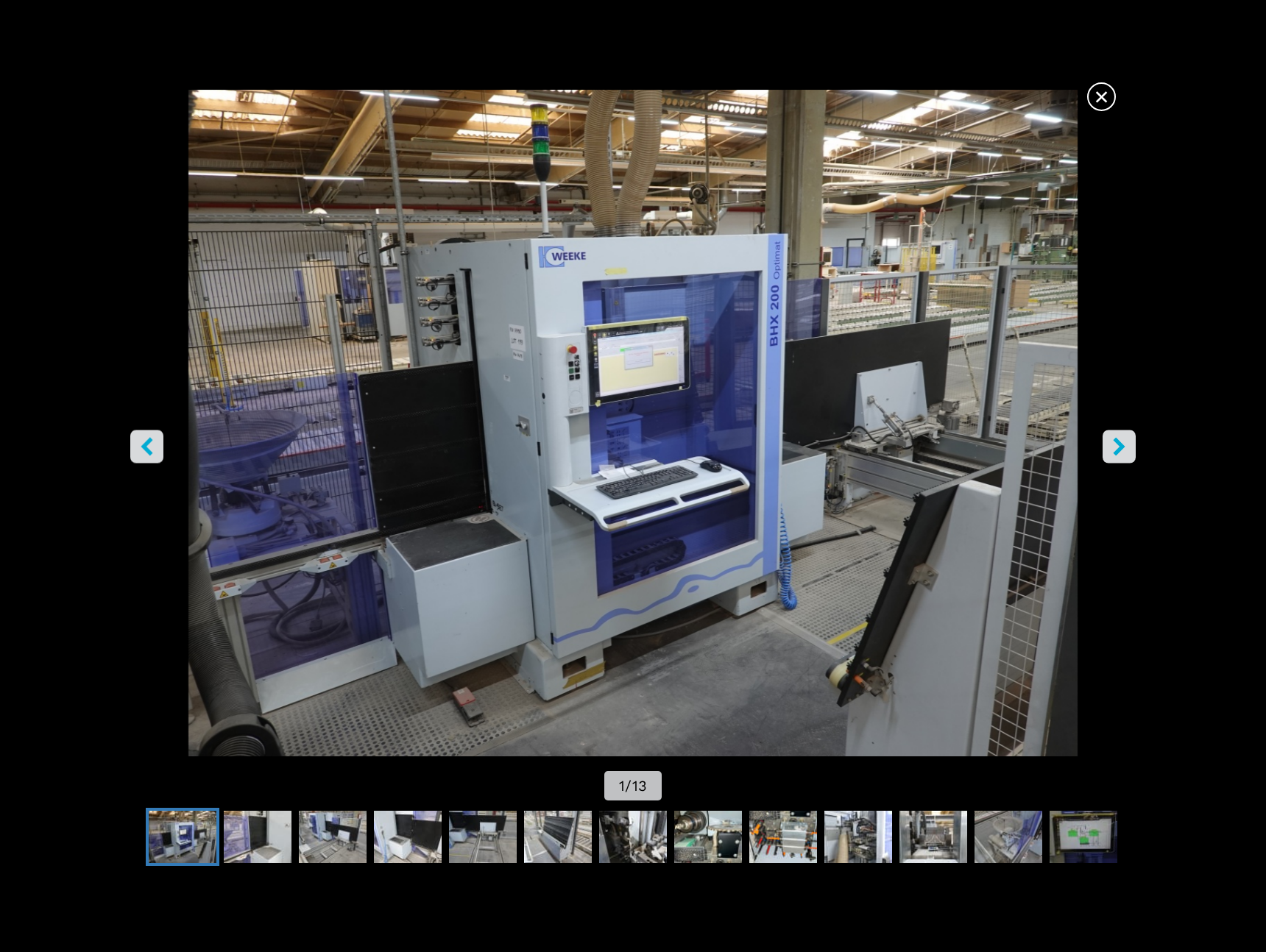
click at [1114, 453] on icon "right-button" at bounding box center [1119, 447] width 19 height 19
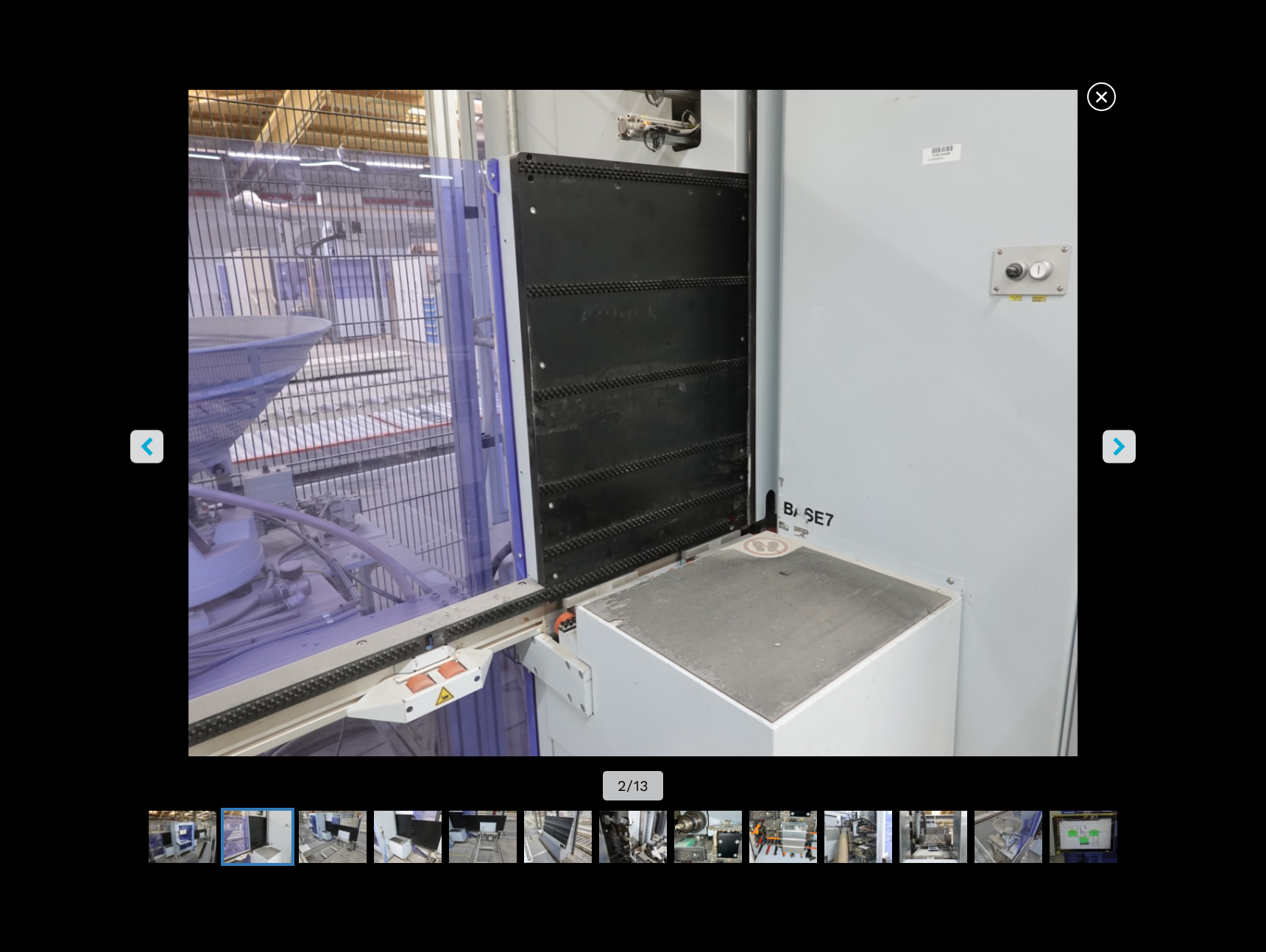
click at [1111, 100] on span "×" at bounding box center [1101, 94] width 25 height 25
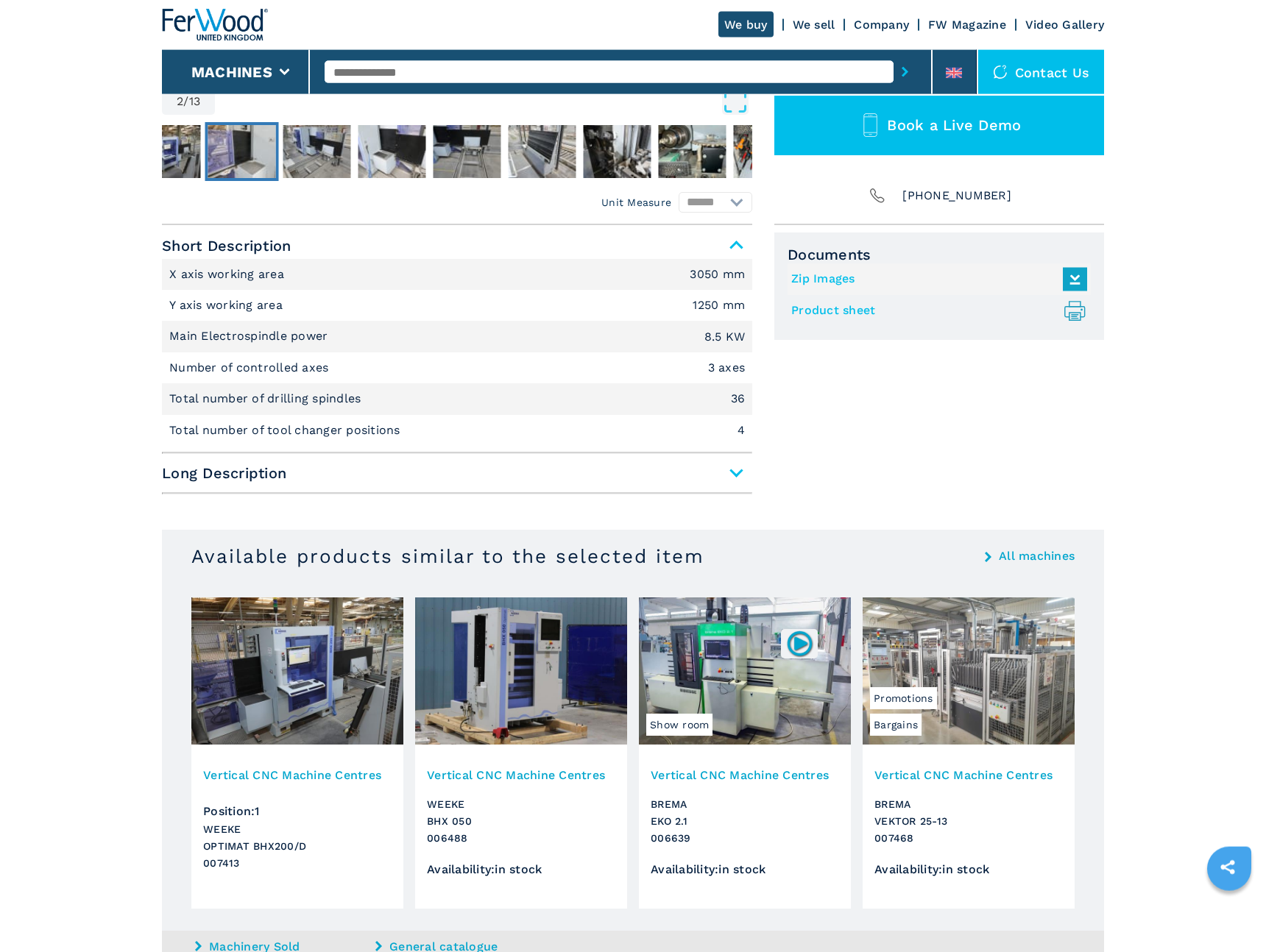
scroll to position [711, 0]
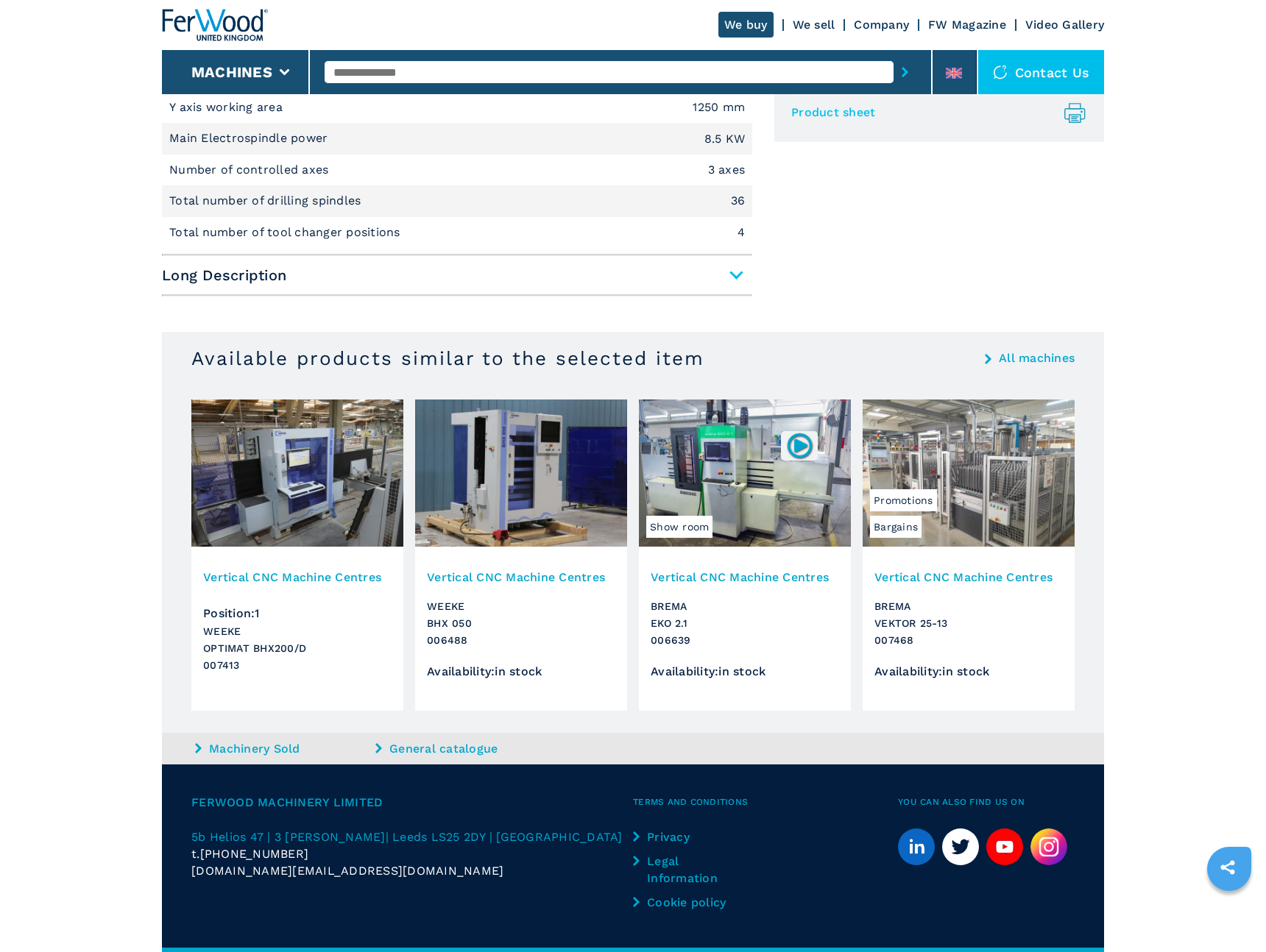
click at [749, 492] on img at bounding box center [745, 473] width 212 height 147
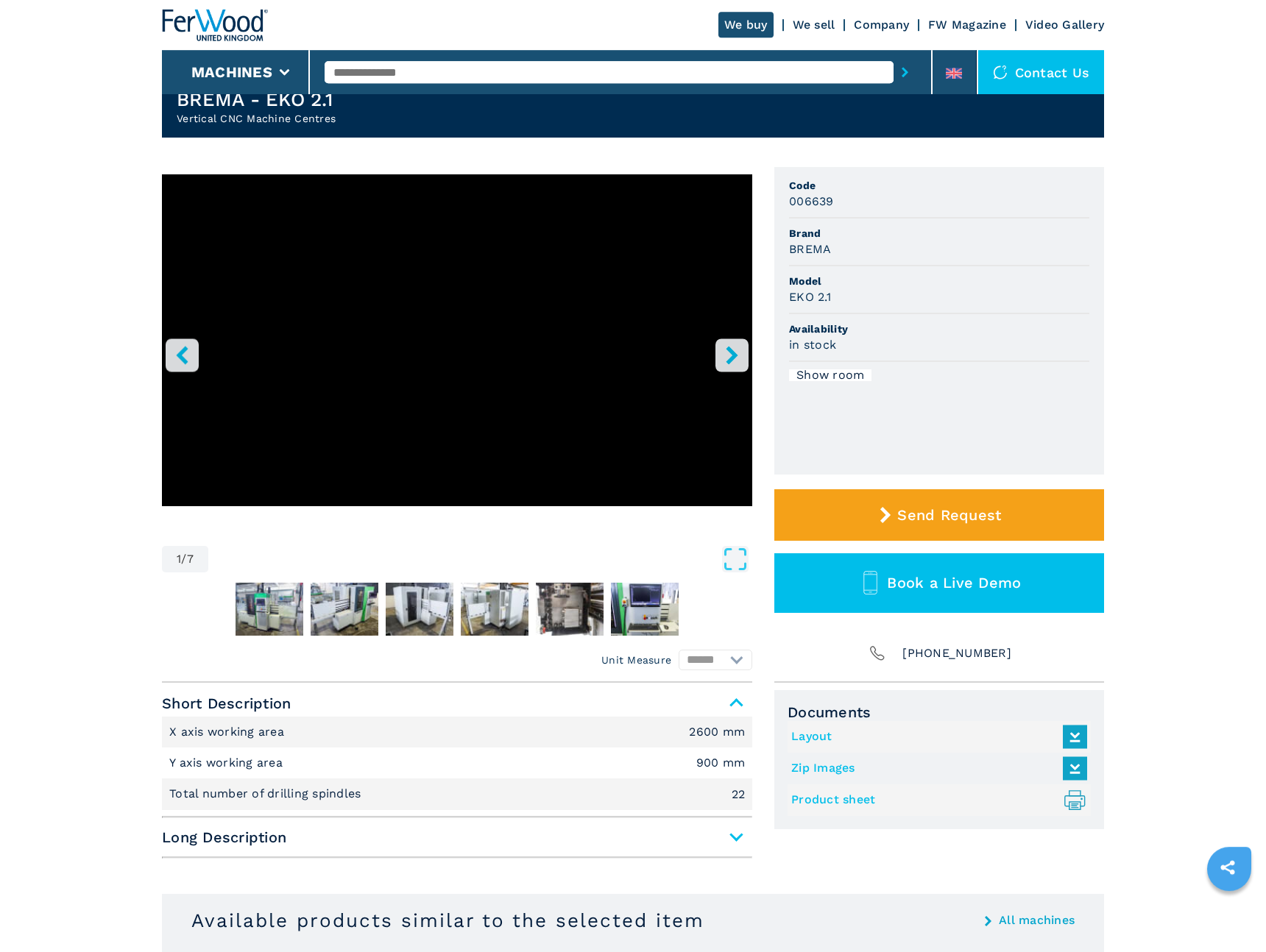
scroll to position [102, 0]
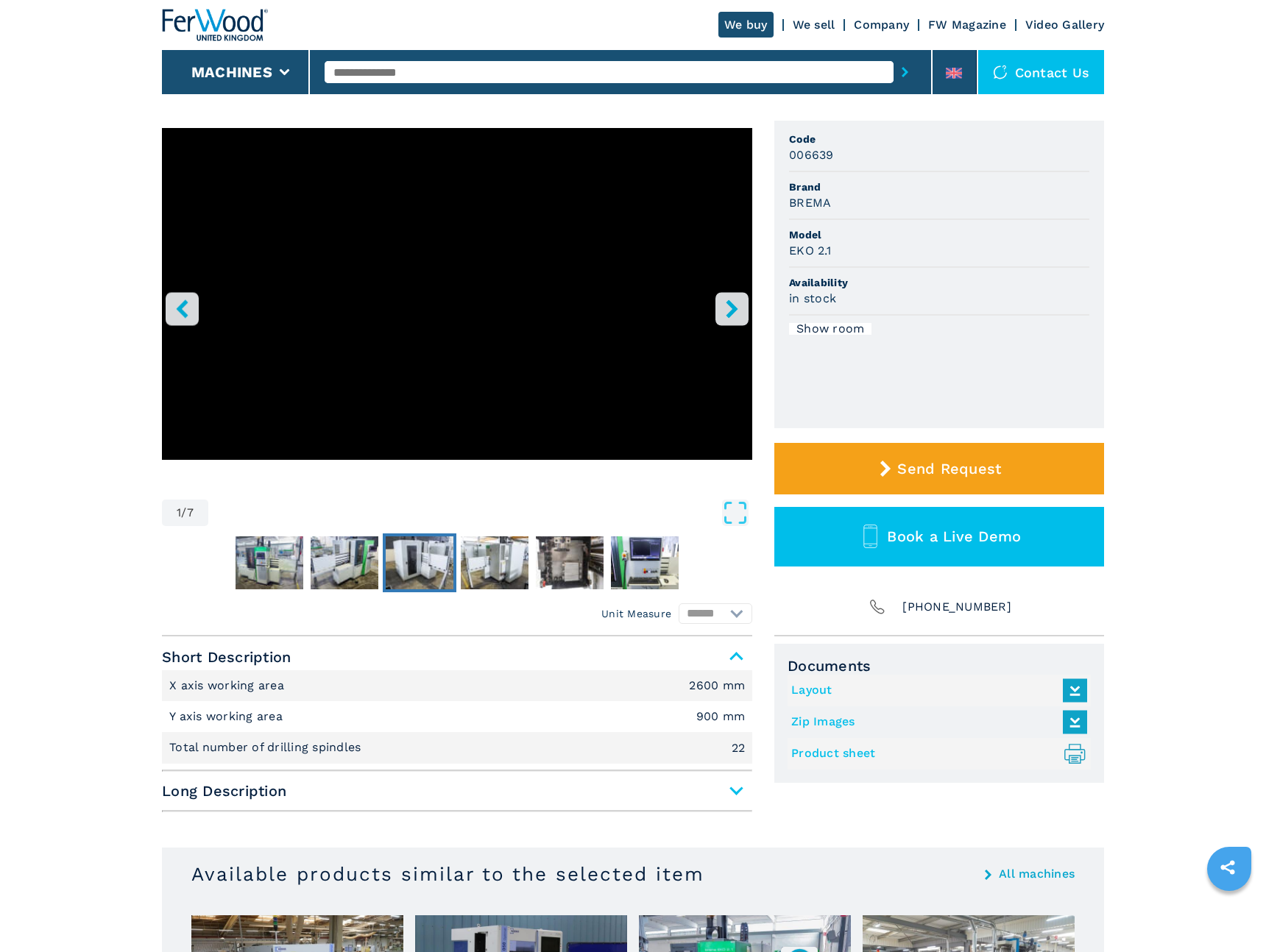
click at [423, 573] on img "Go to Slide 4" at bounding box center [419, 563] width 67 height 53
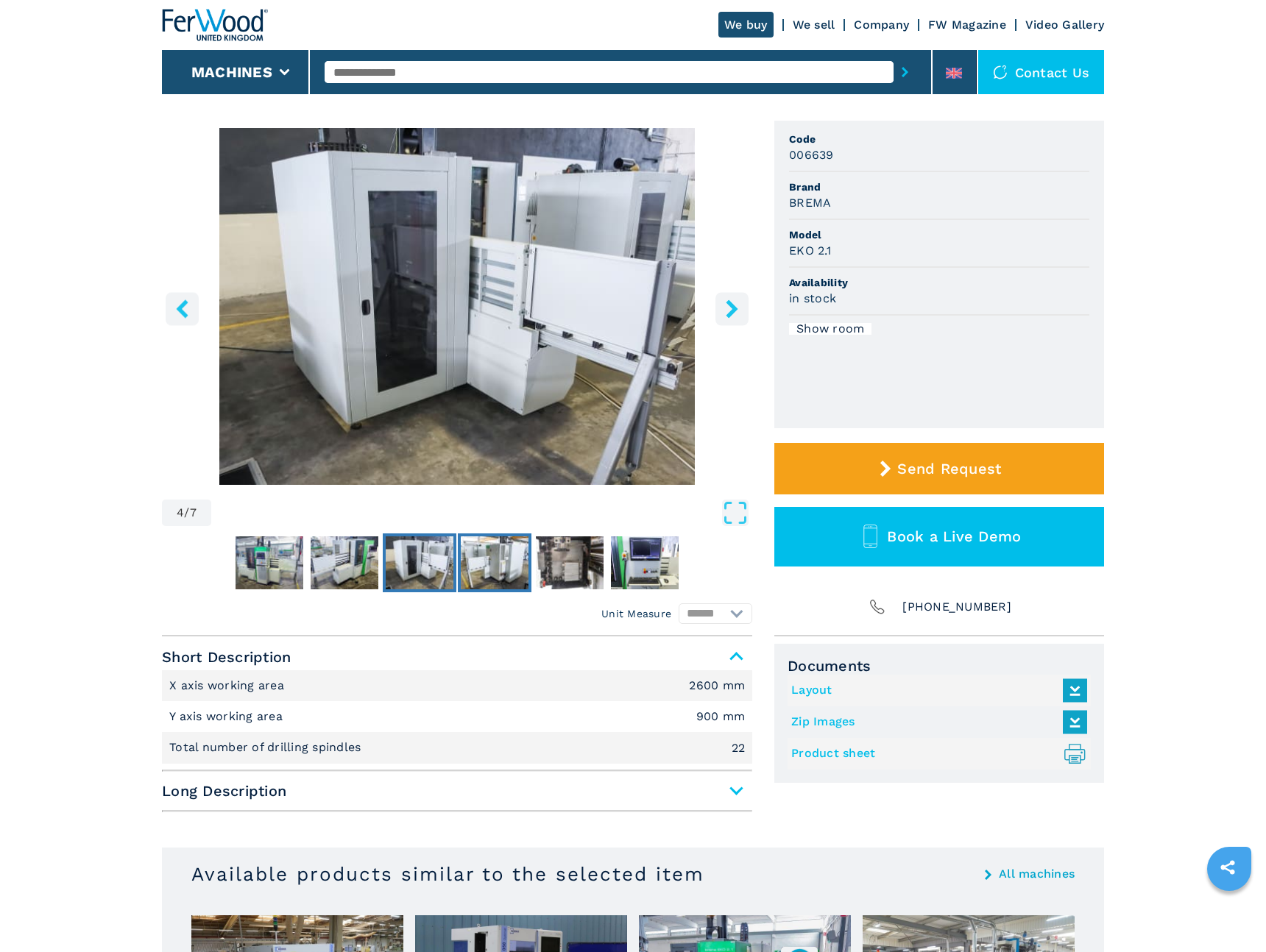
click at [490, 568] on img "Go to Slide 5" at bounding box center [495, 563] width 67 height 53
click at [591, 564] on img "Go to Slide 6" at bounding box center [570, 563] width 67 height 53
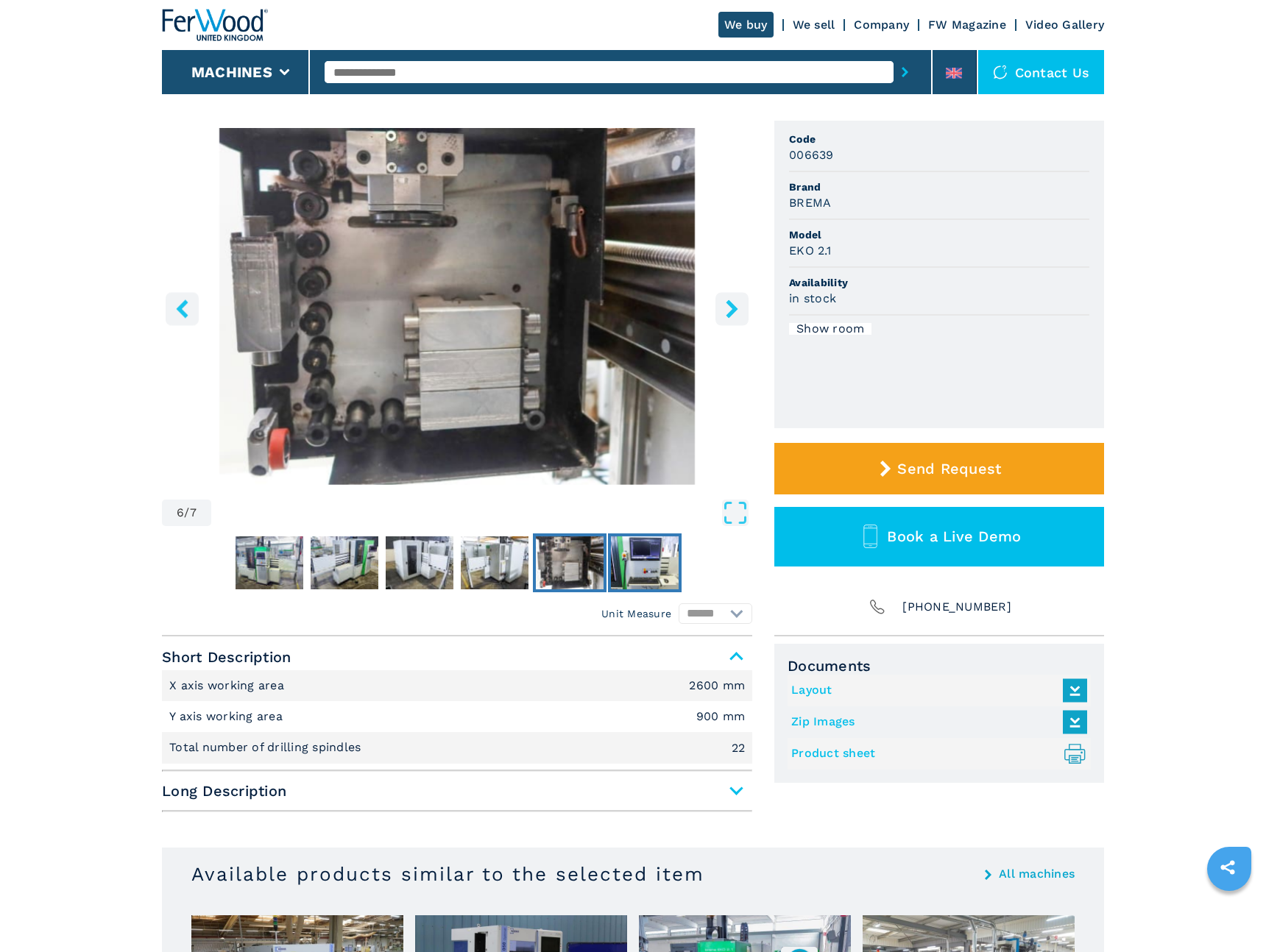
click at [668, 561] on img "Go to Slide 7" at bounding box center [645, 563] width 67 height 53
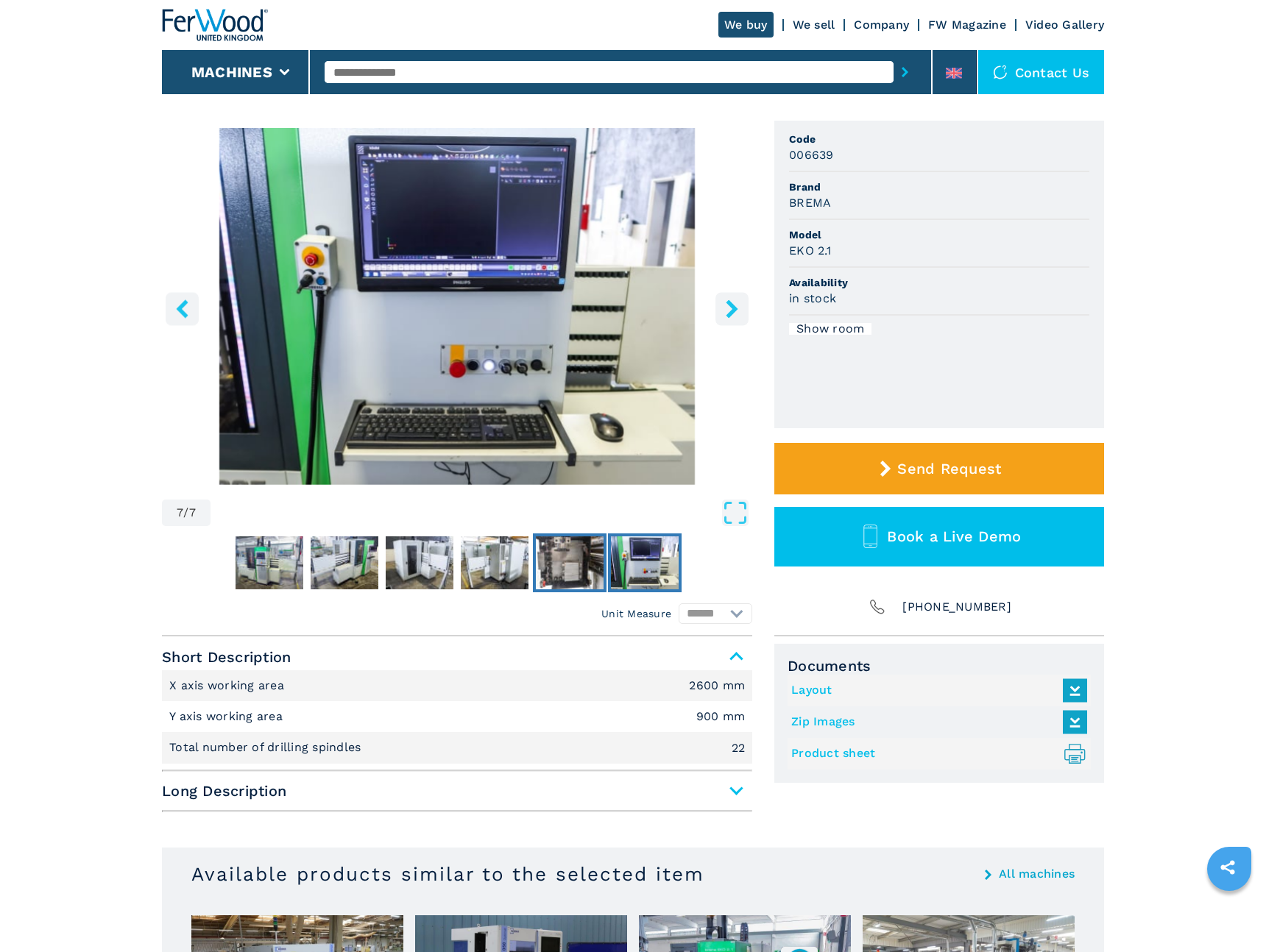
click at [564, 576] on img "Go to Slide 6" at bounding box center [570, 563] width 67 height 53
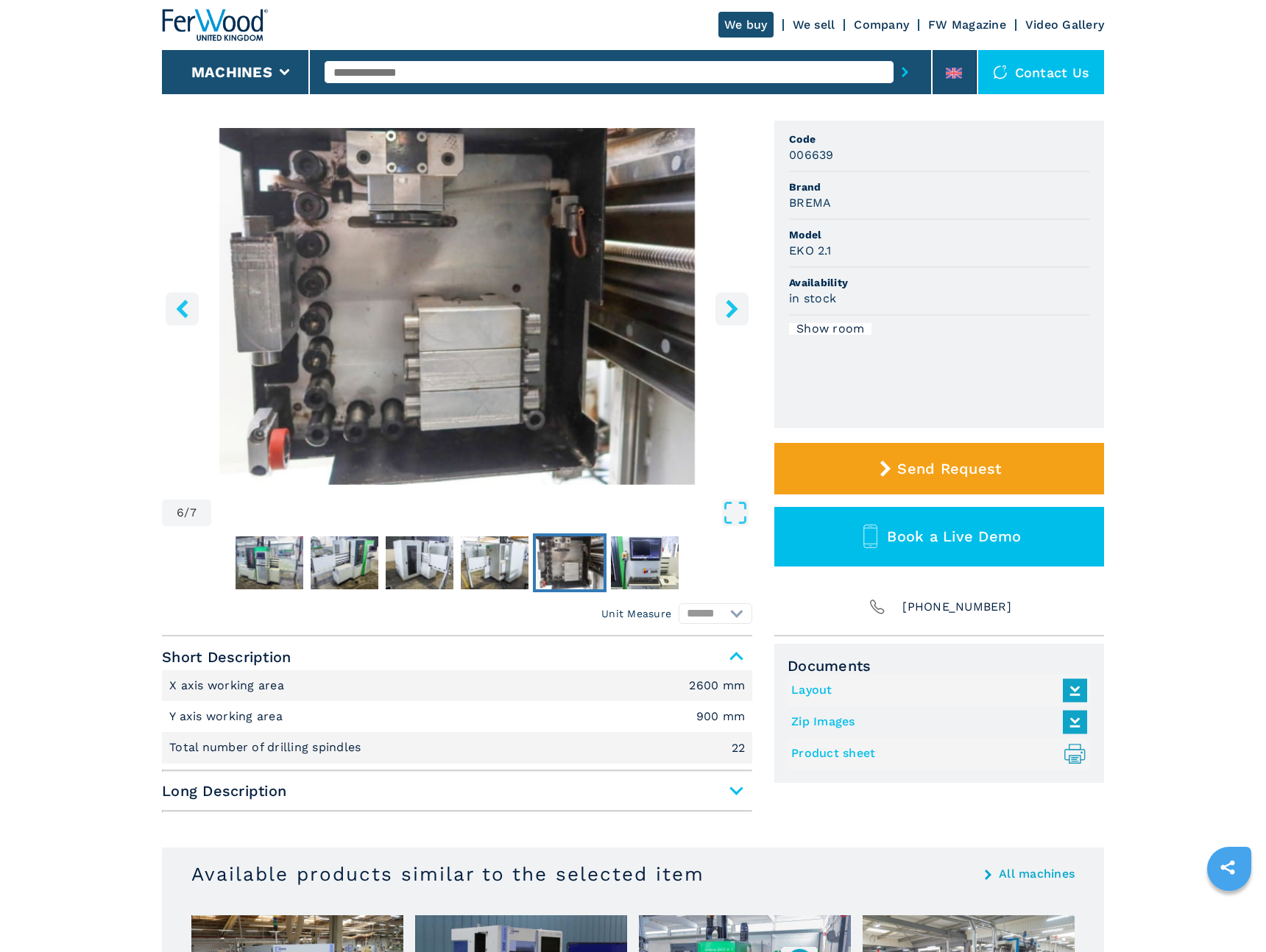
click at [634, 786] on span "Long Description" at bounding box center [457, 790] width 591 height 26
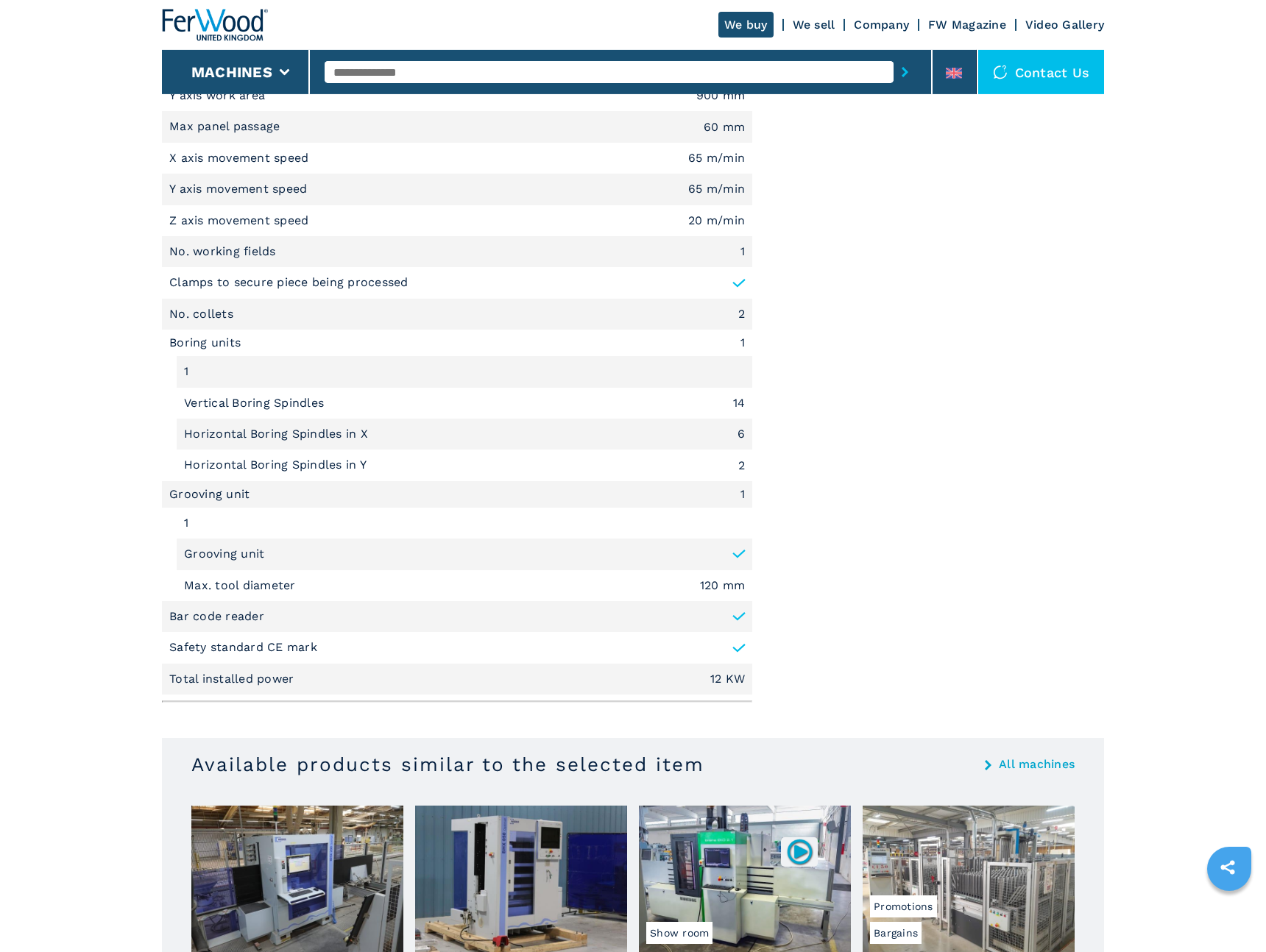
scroll to position [1320, 0]
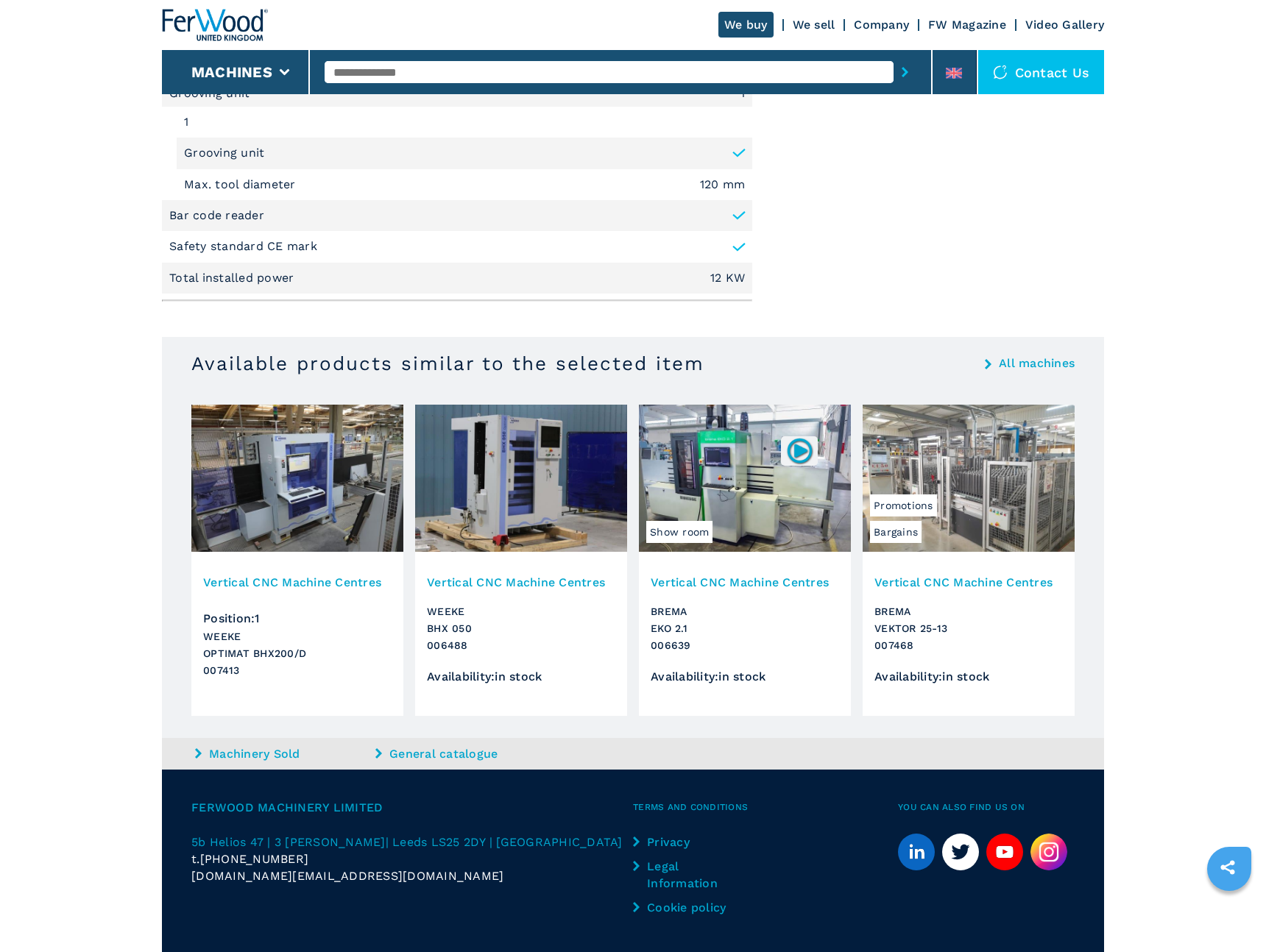
click at [1047, 366] on link "All machines" at bounding box center [1036, 364] width 76 height 12
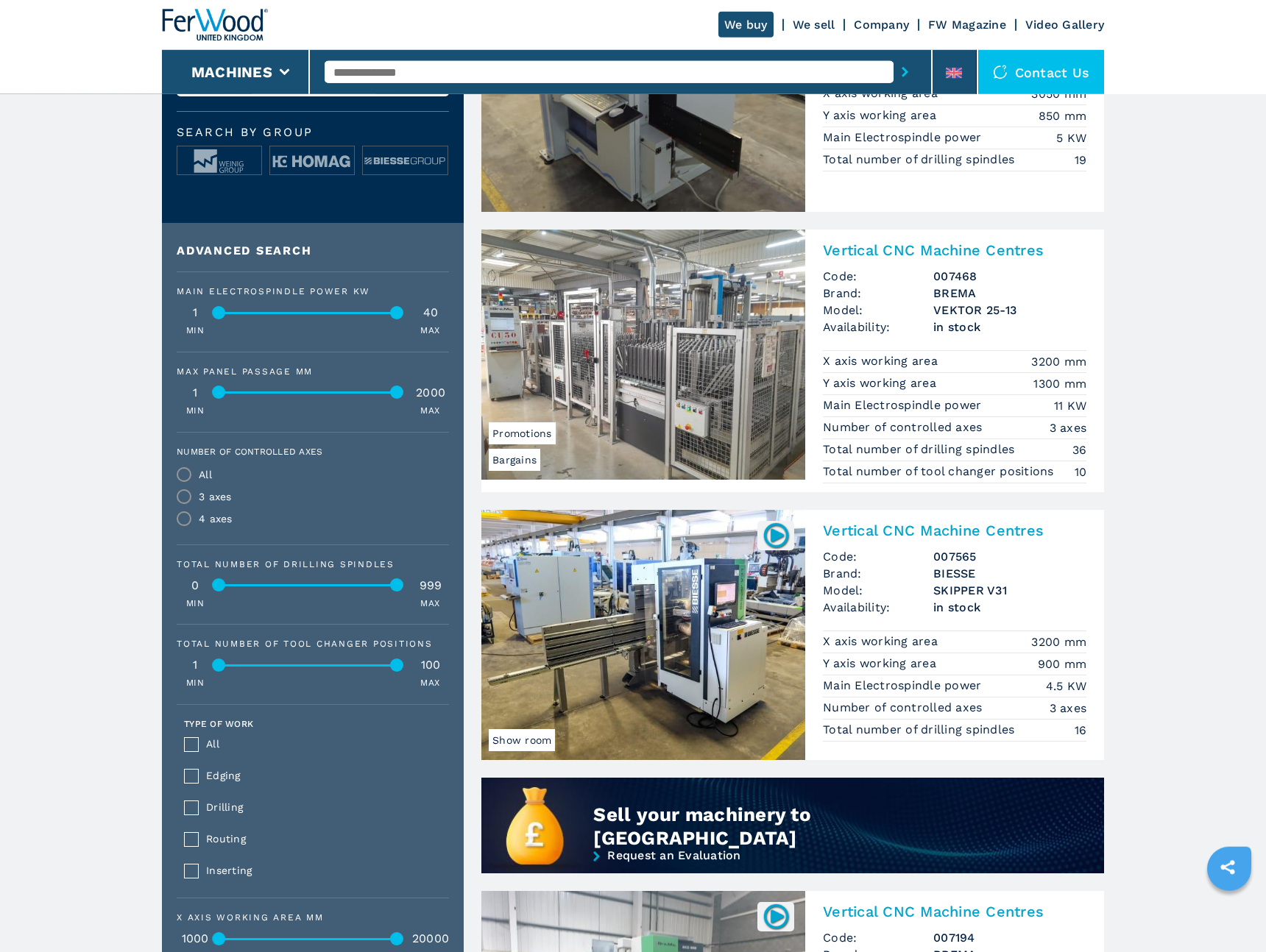
scroll to position [507, 0]
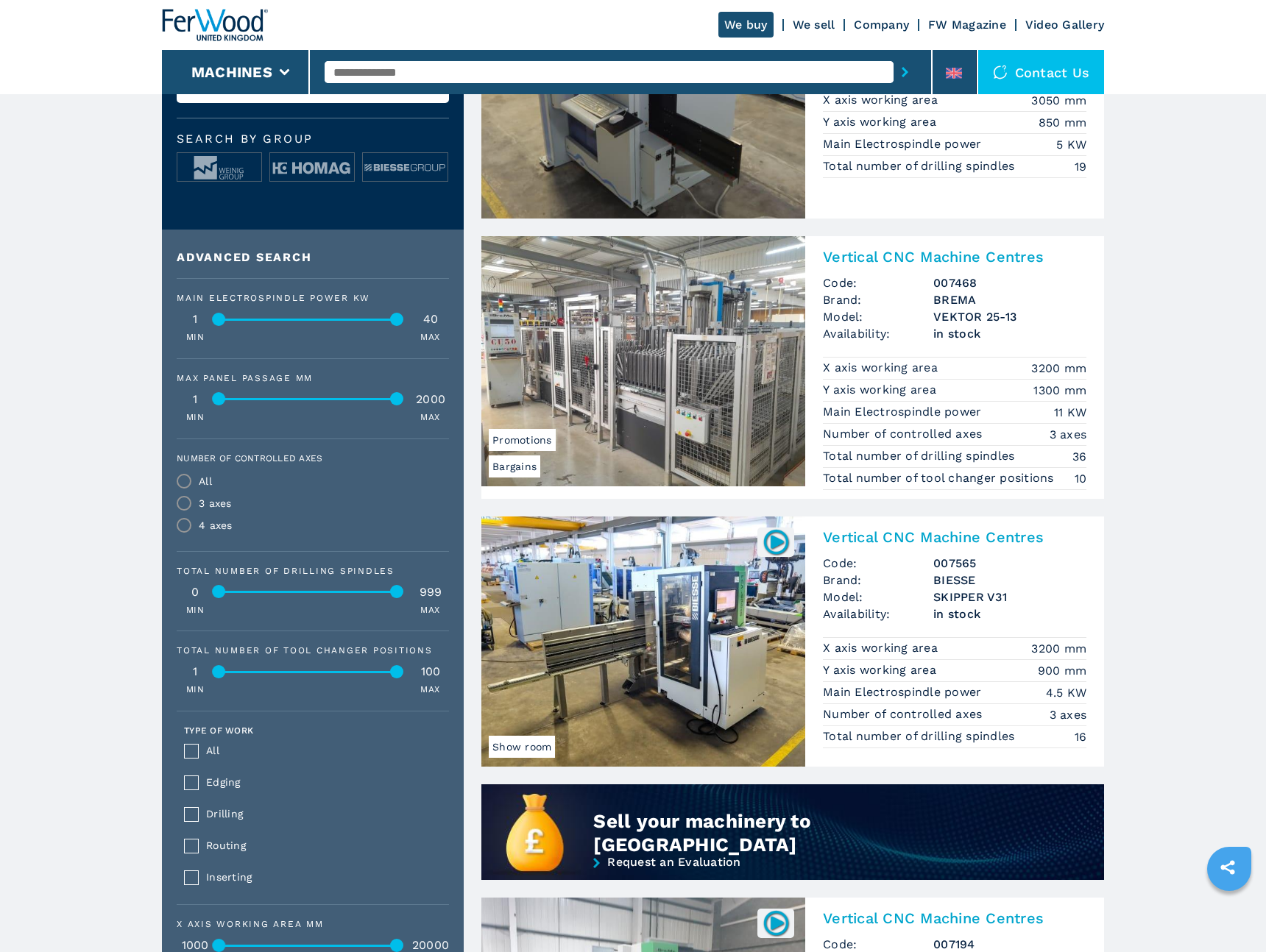
click at [632, 642] on img at bounding box center [643, 641] width 324 height 250
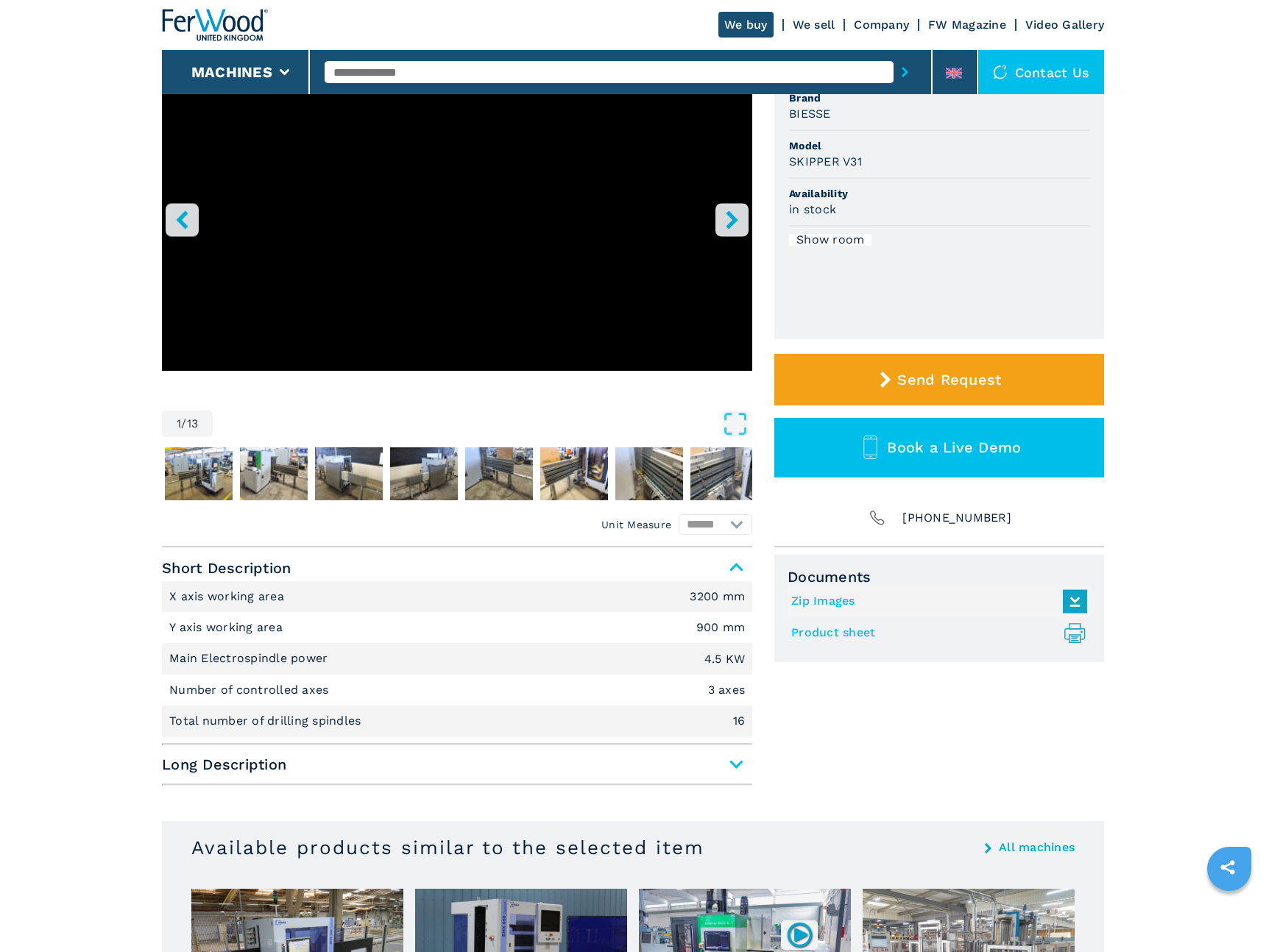
scroll to position [203, 0]
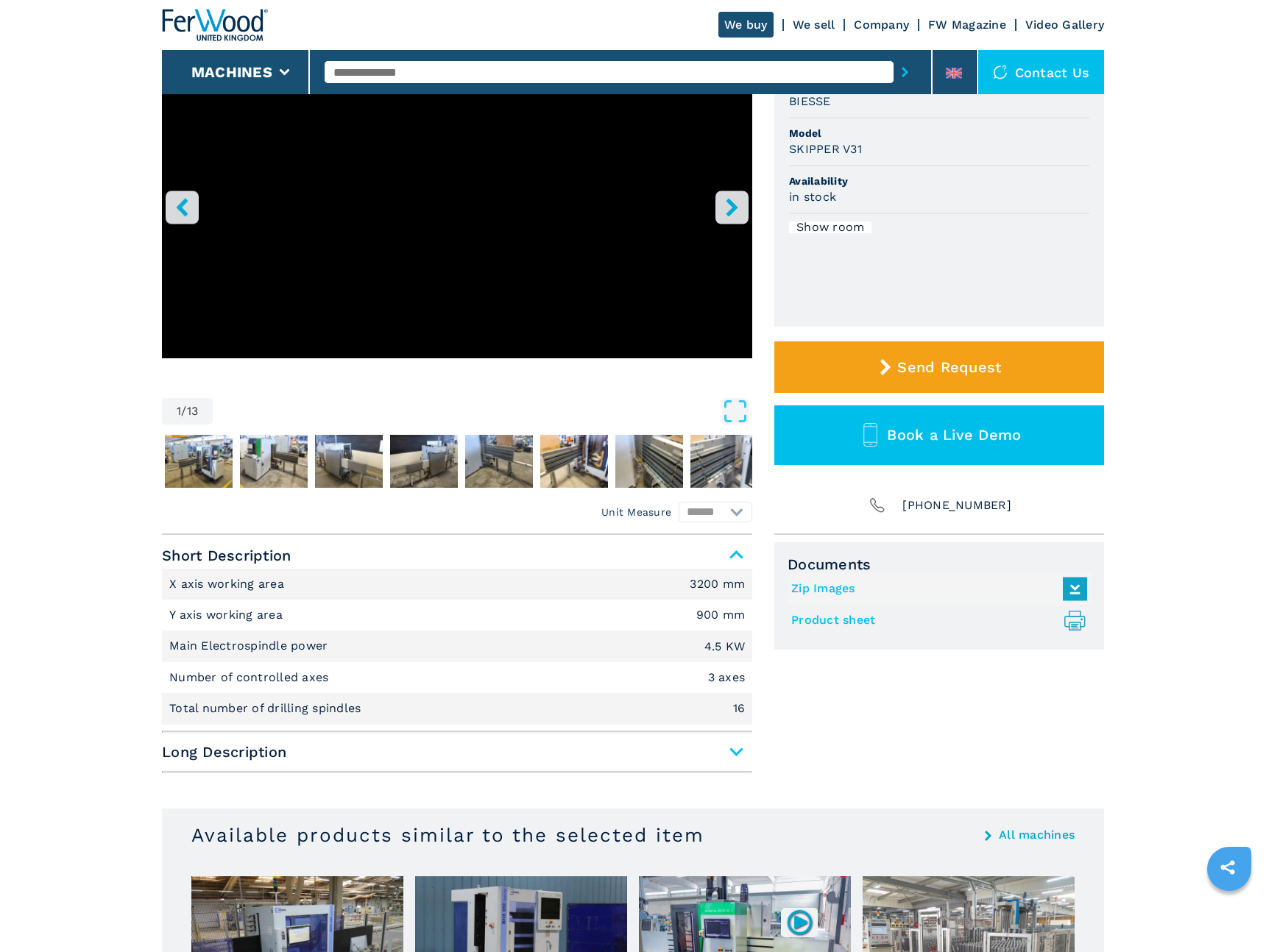
click at [234, 754] on span "Long Description" at bounding box center [457, 751] width 591 height 26
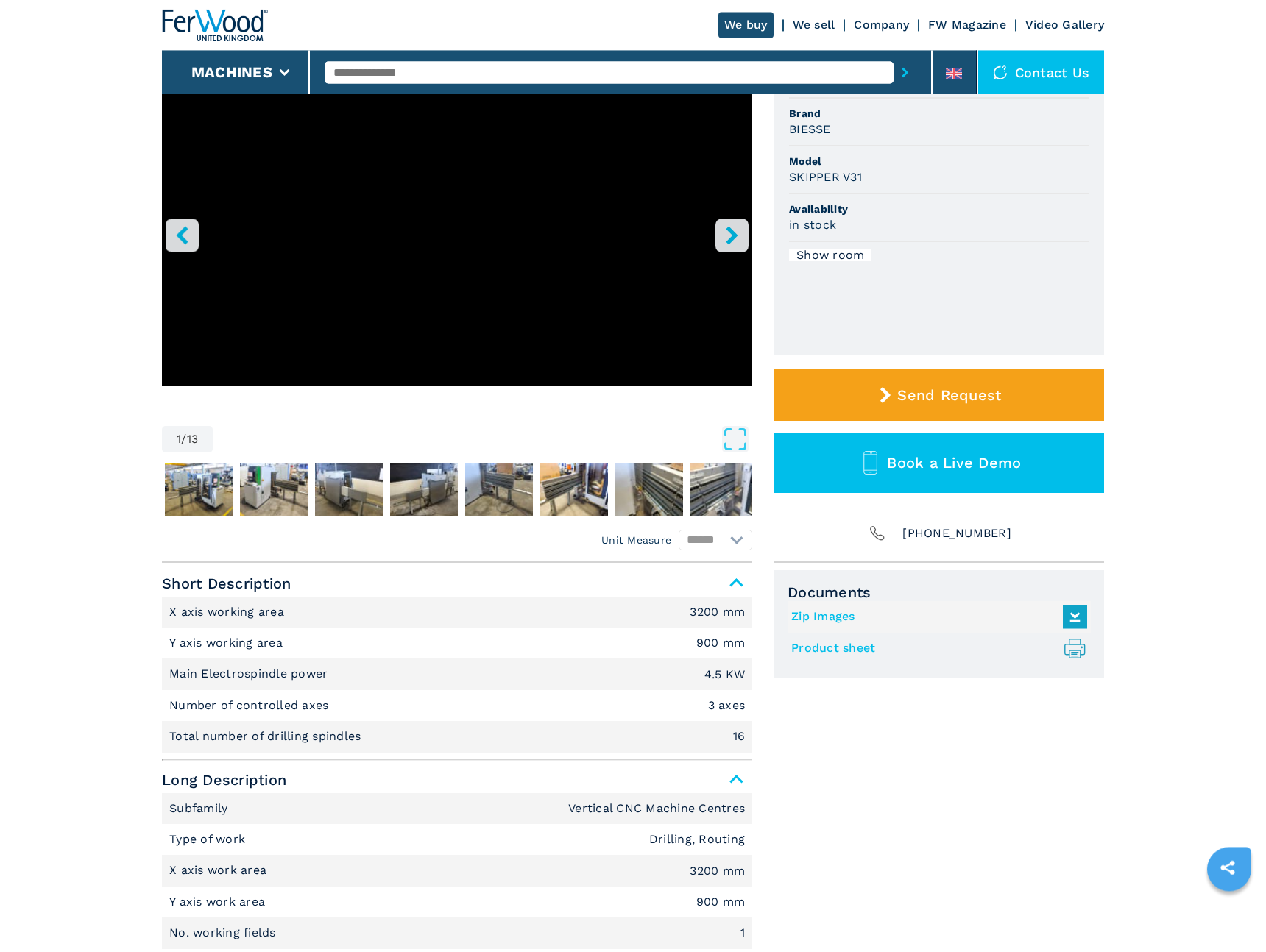
scroll to position [0, 0]
